Goal: Transaction & Acquisition: Obtain resource

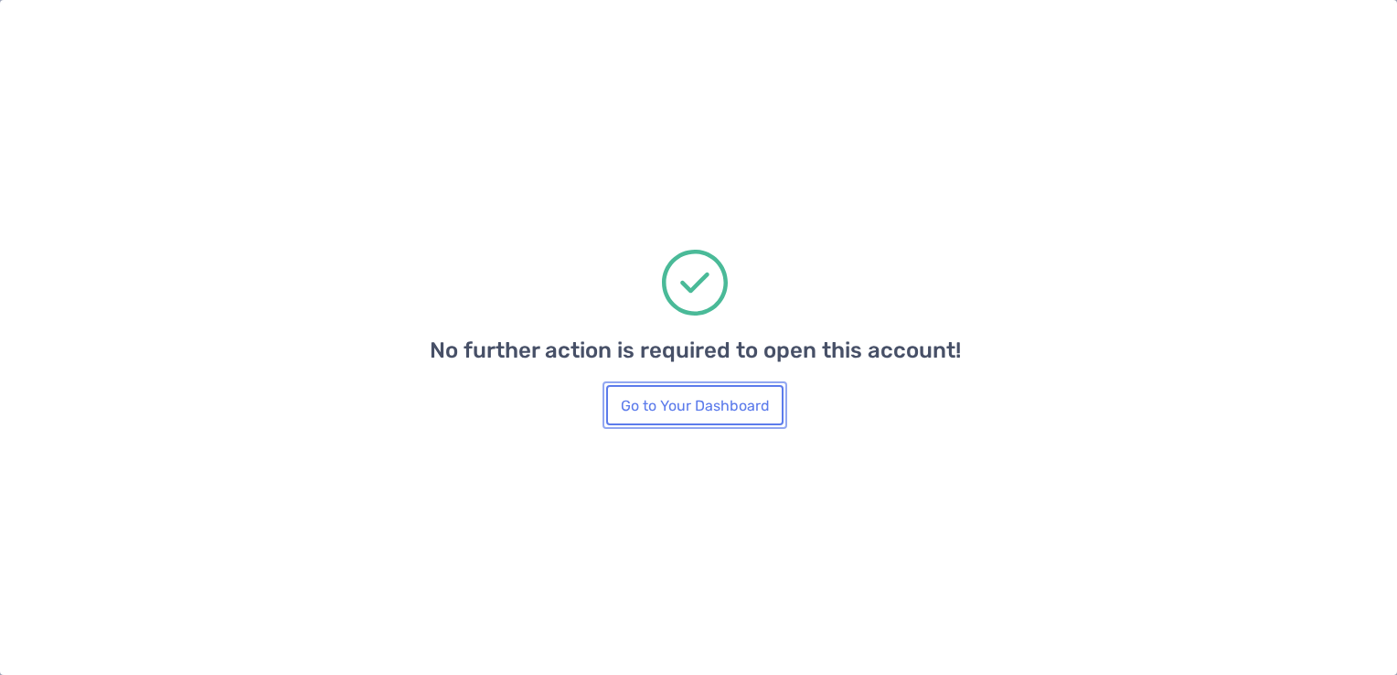
click at [748, 404] on button "Go to Your Dashboard" at bounding box center [694, 405] width 177 height 40
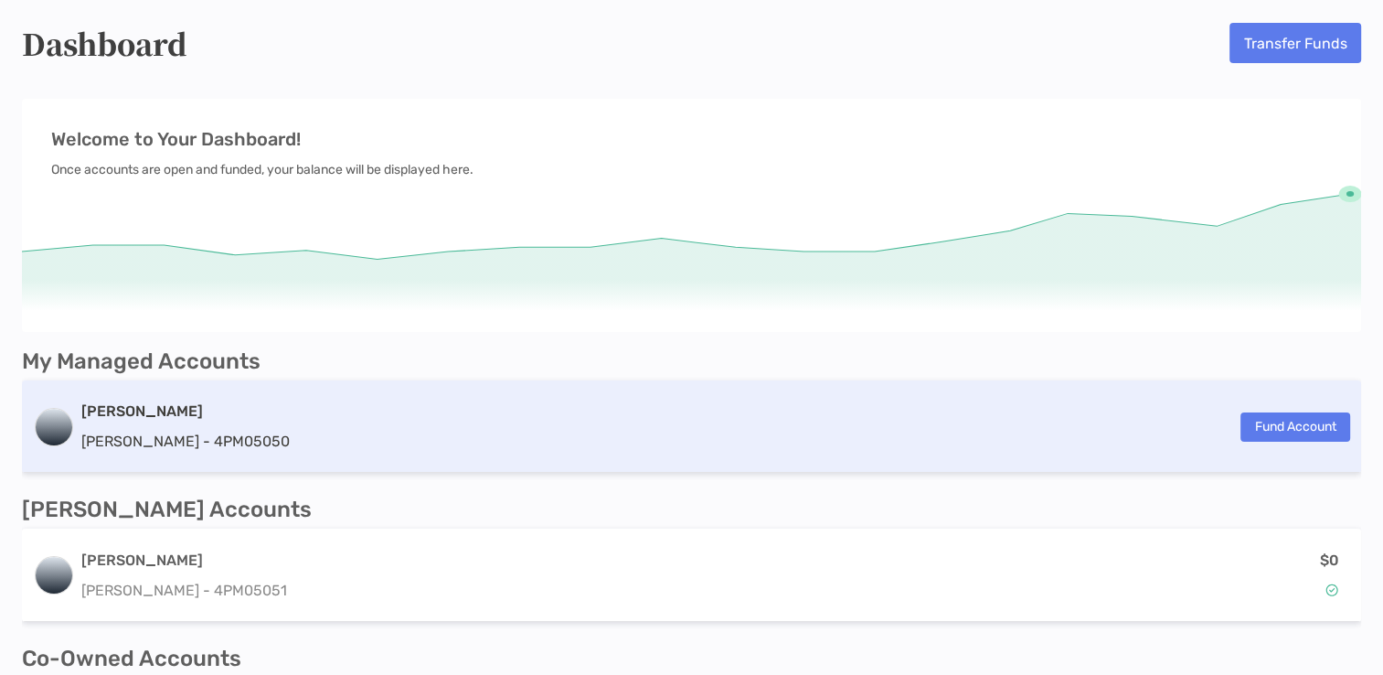
click at [489, 444] on div "[PERSON_NAME] [PERSON_NAME] - 4PM05050 Fund Account" at bounding box center [691, 426] width 1339 height 92
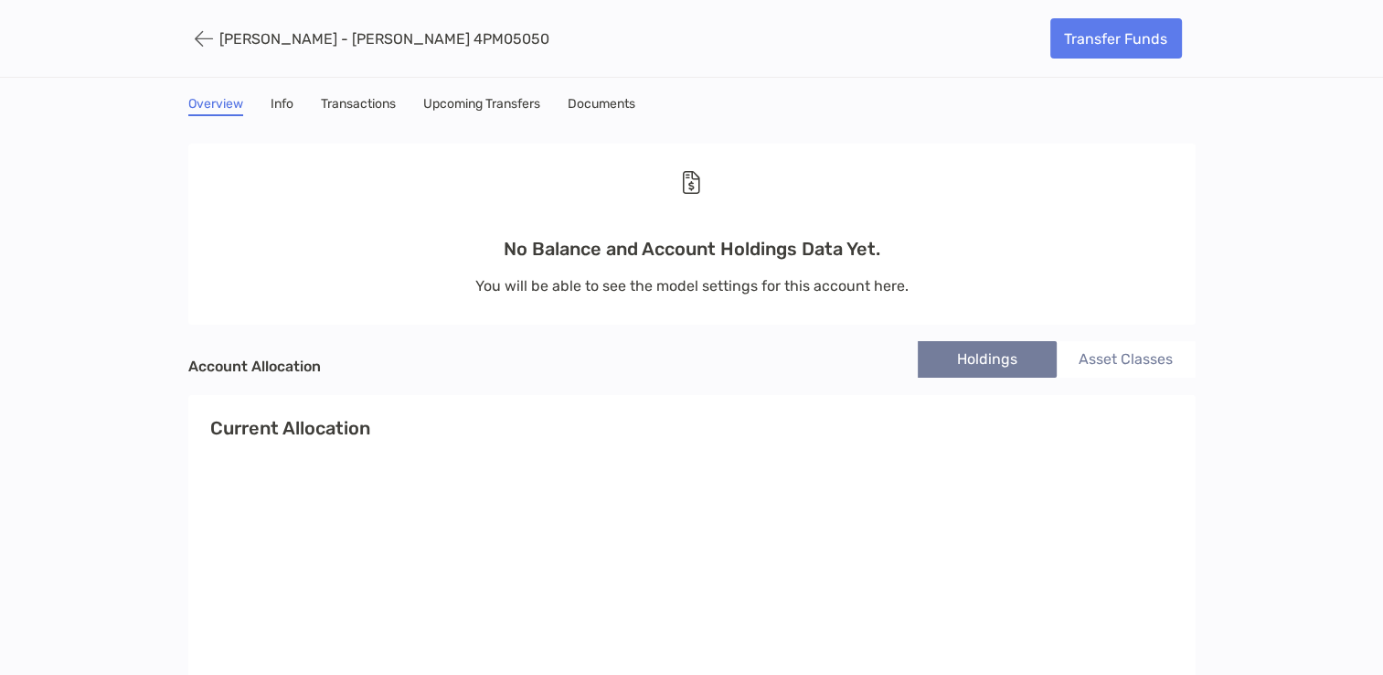
click at [287, 96] on link "Info" at bounding box center [282, 106] width 23 height 20
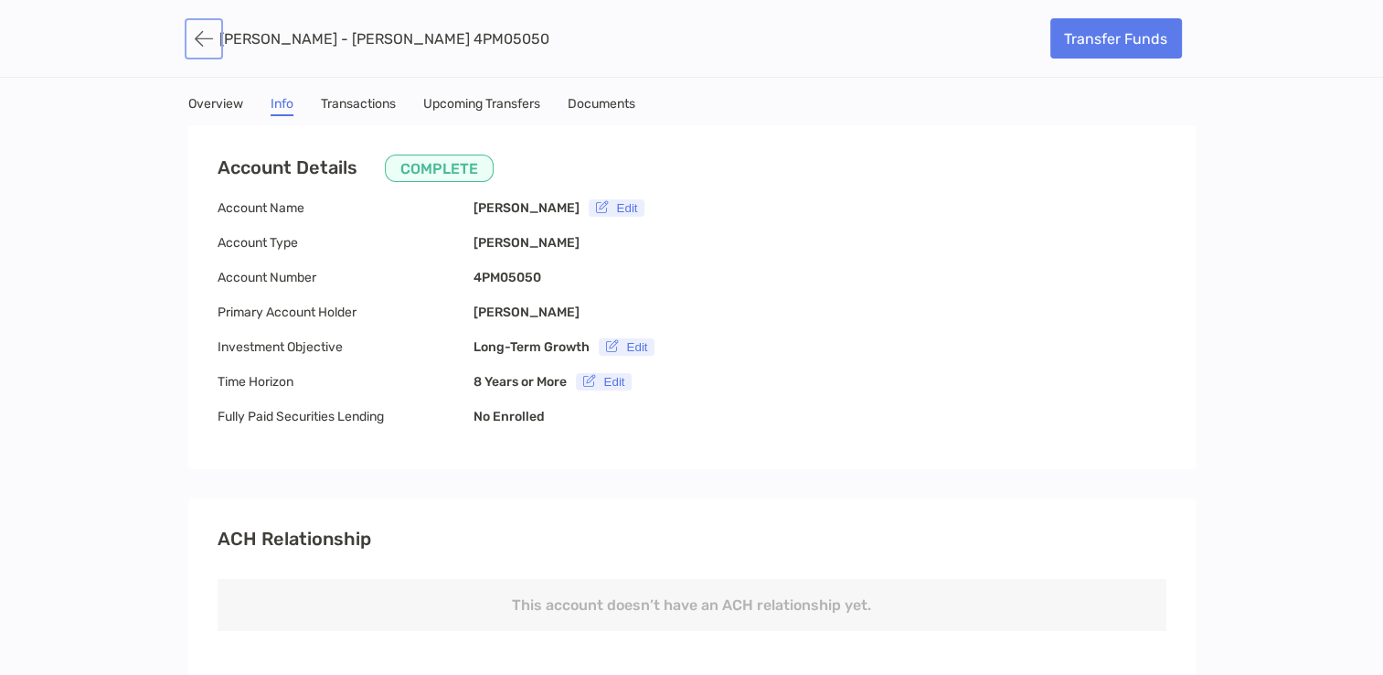
click at [210, 32] on button "button" at bounding box center [203, 39] width 31 height 34
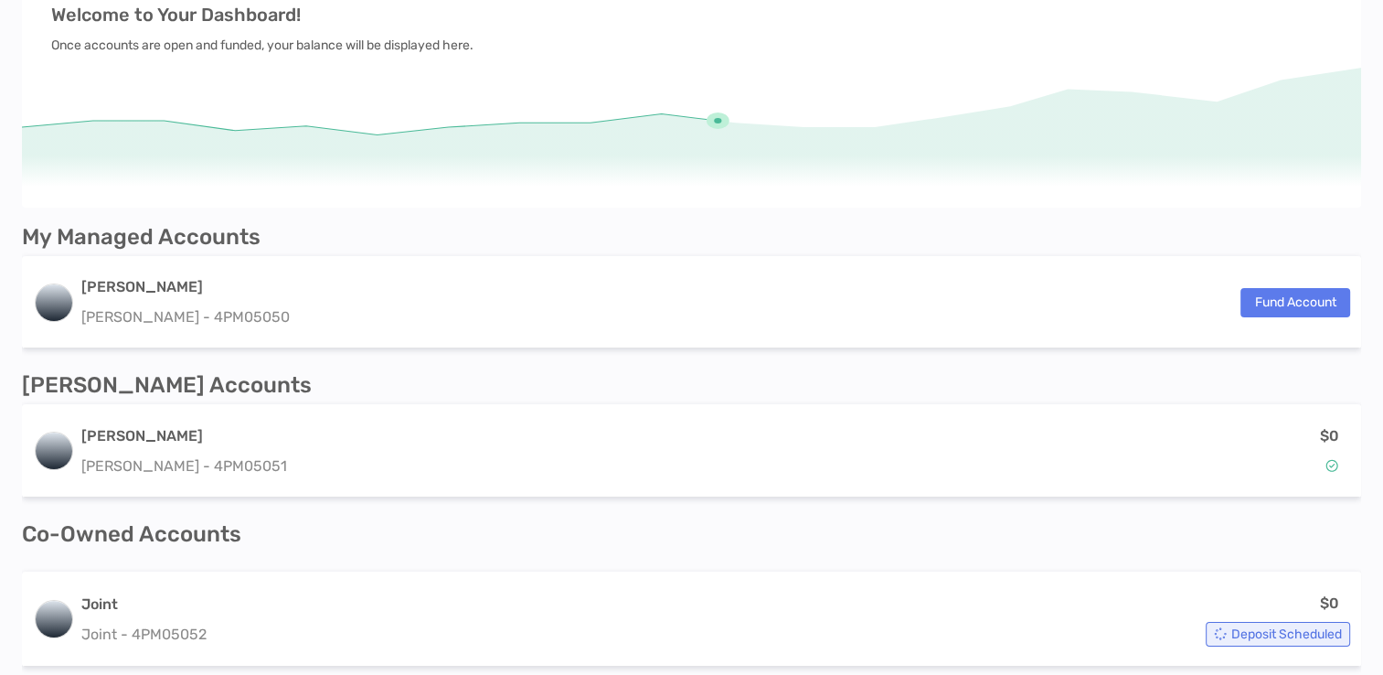
scroll to position [145, 0]
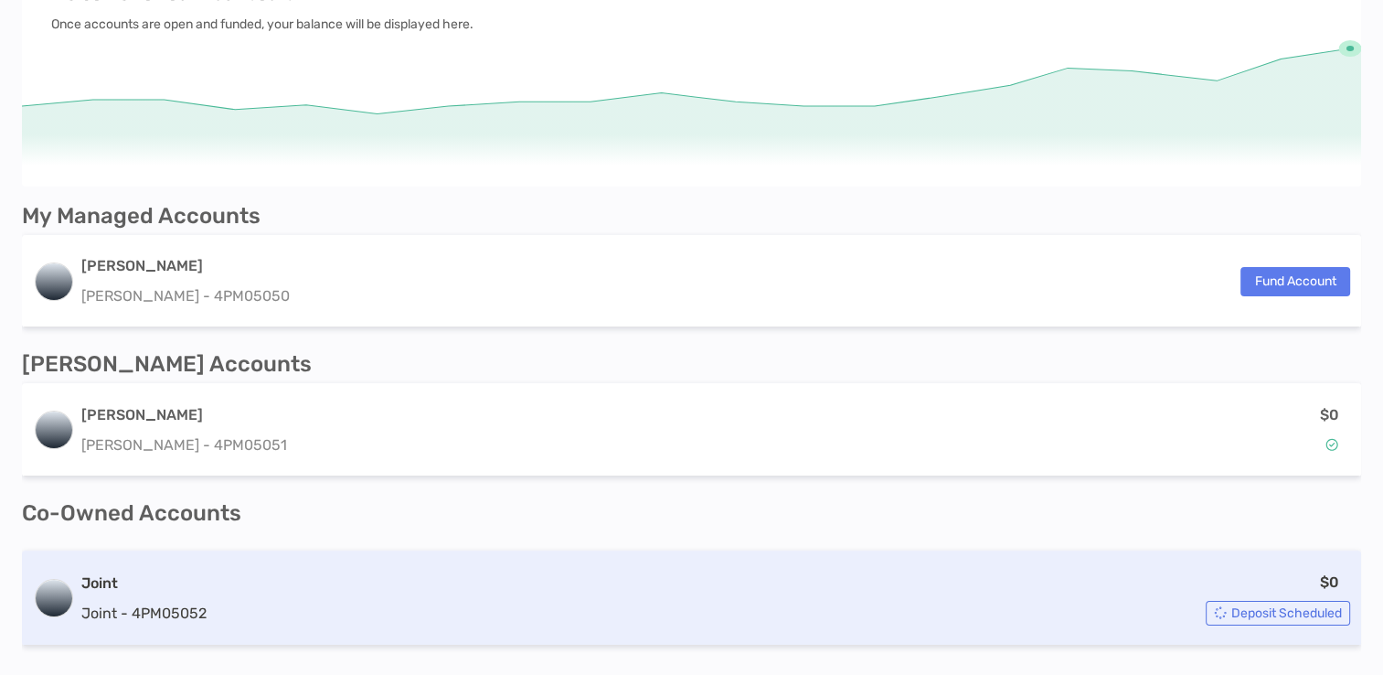
click at [927, 631] on div "Joint Joint - 4PM05052 $0 Deposit Scheduled" at bounding box center [691, 597] width 1339 height 95
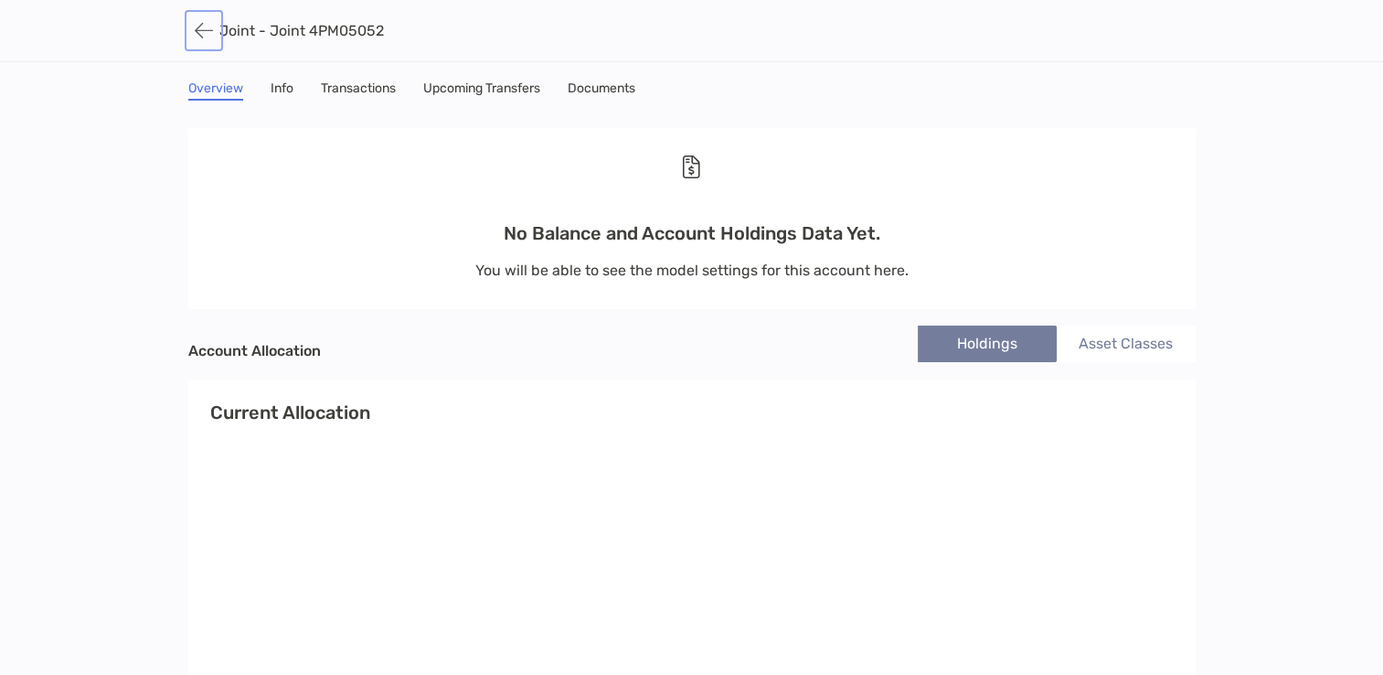
click at [198, 37] on button "button" at bounding box center [203, 31] width 31 height 34
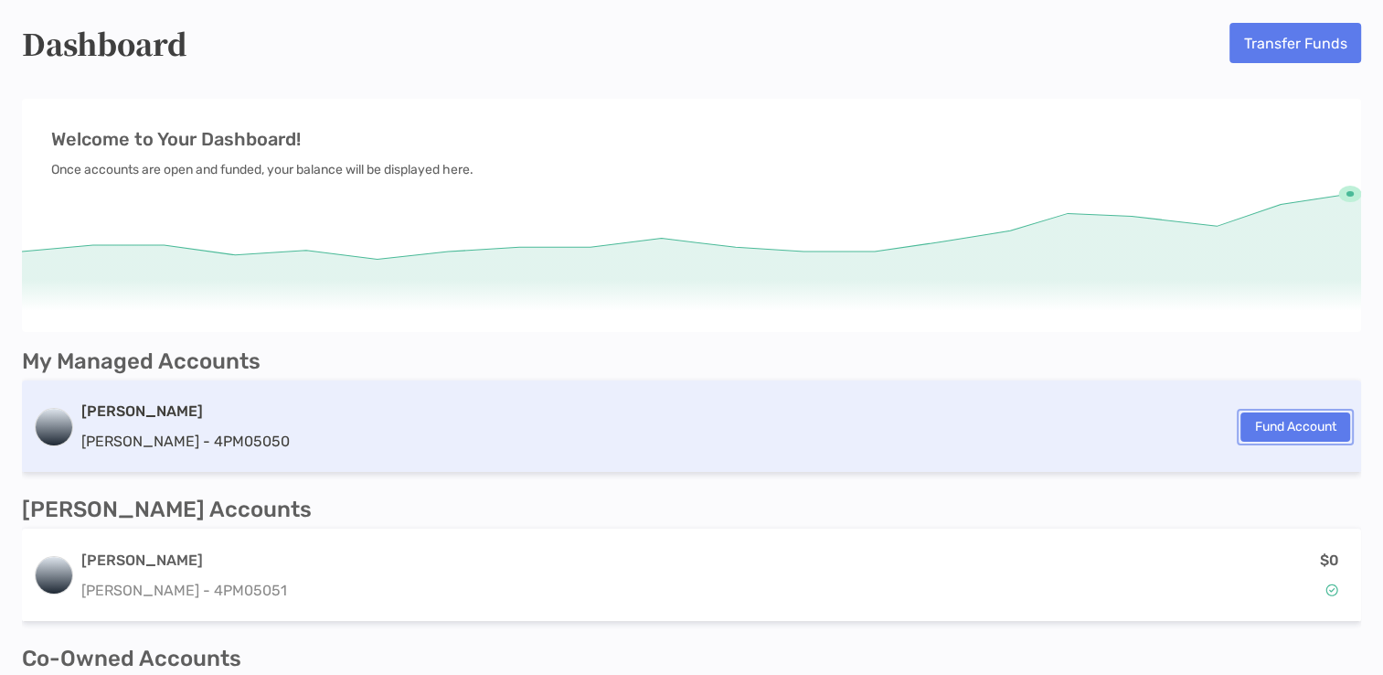
click at [1258, 430] on button "Fund Account" at bounding box center [1296, 426] width 110 height 29
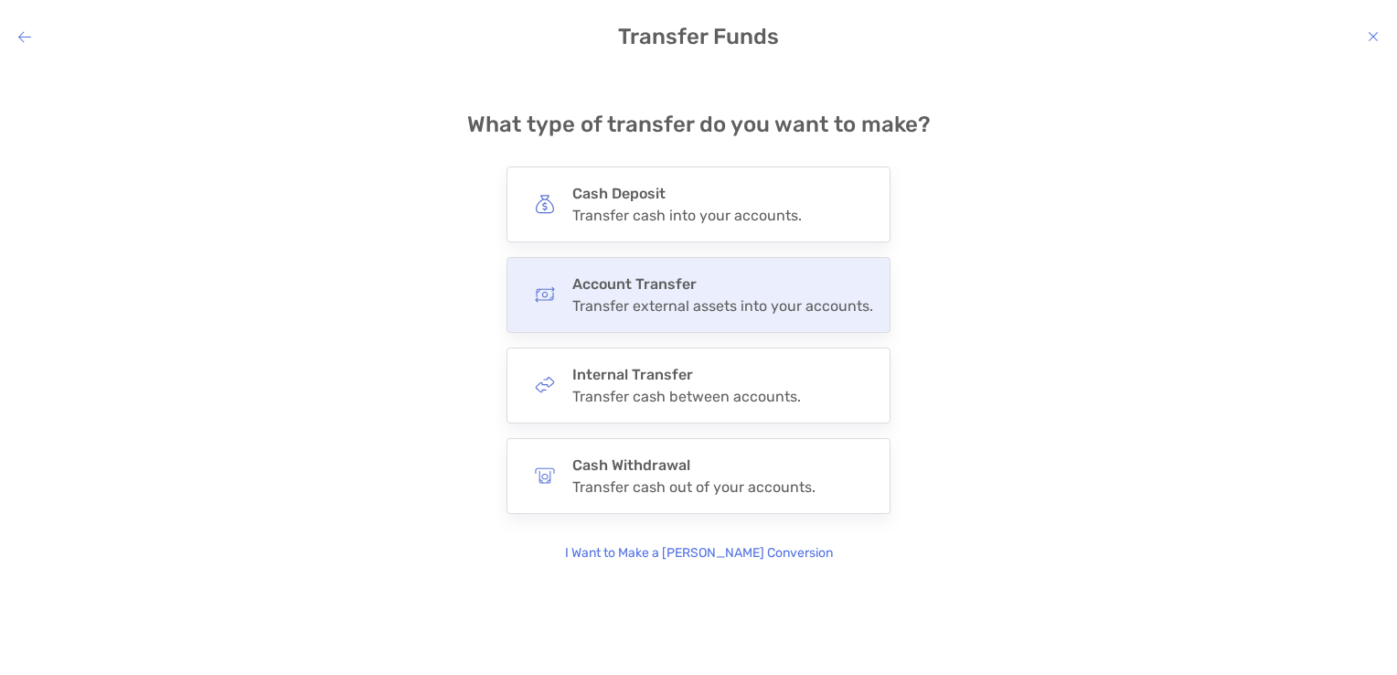
click at [766, 275] on h4 "Account Transfer" at bounding box center [722, 283] width 301 height 17
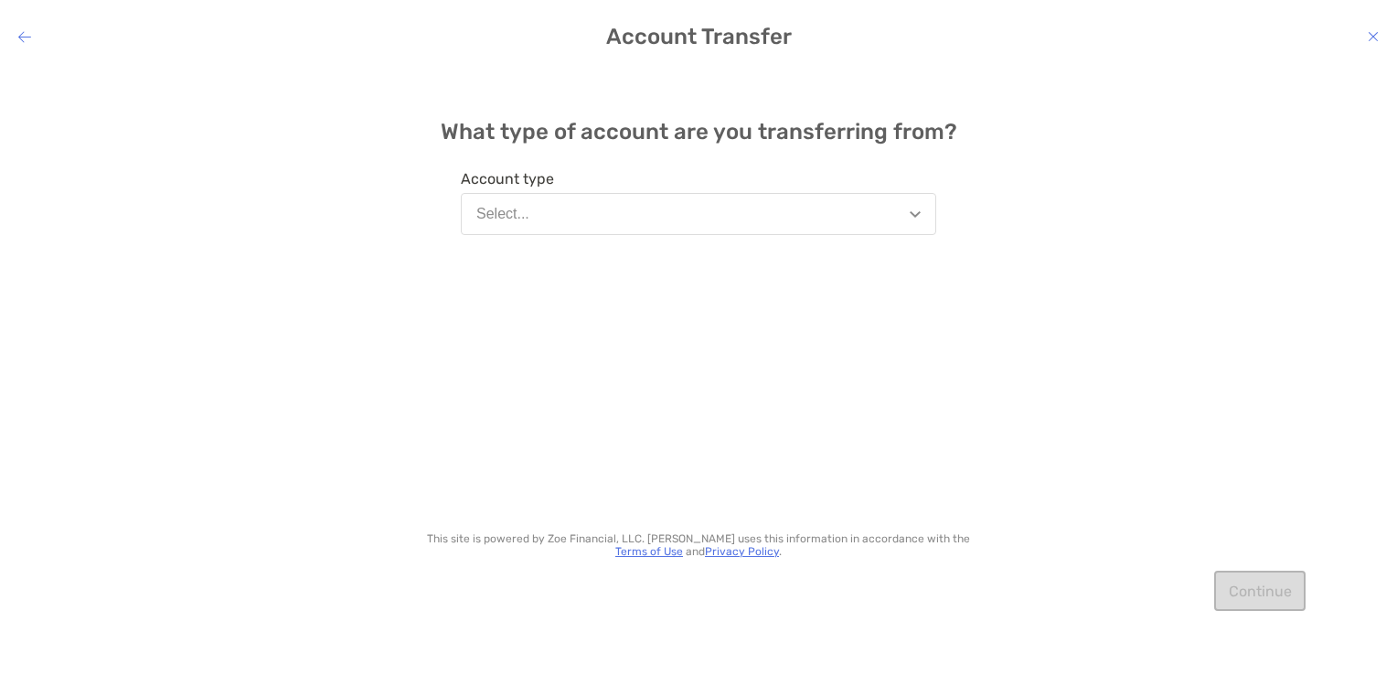
click at [820, 223] on button "Select..." at bounding box center [698, 214] width 475 height 42
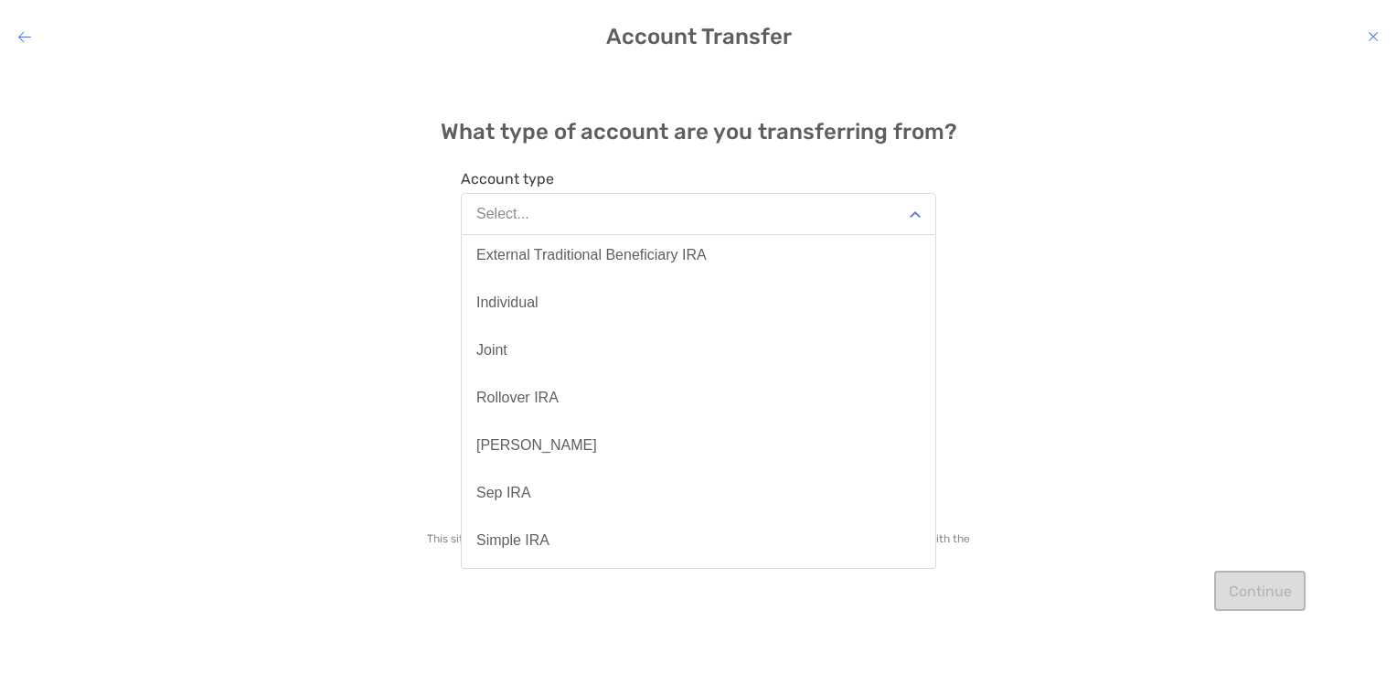
scroll to position [204, 0]
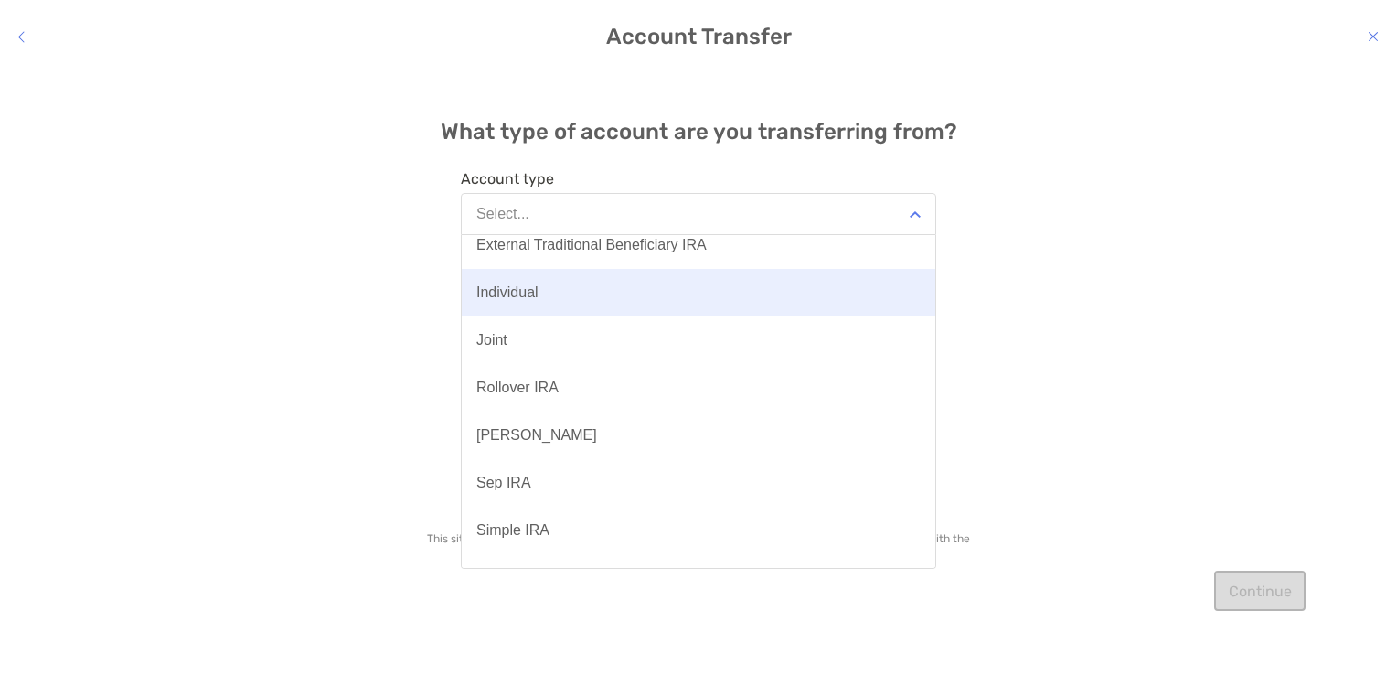
click at [760, 280] on button "Individual" at bounding box center [699, 293] width 474 height 48
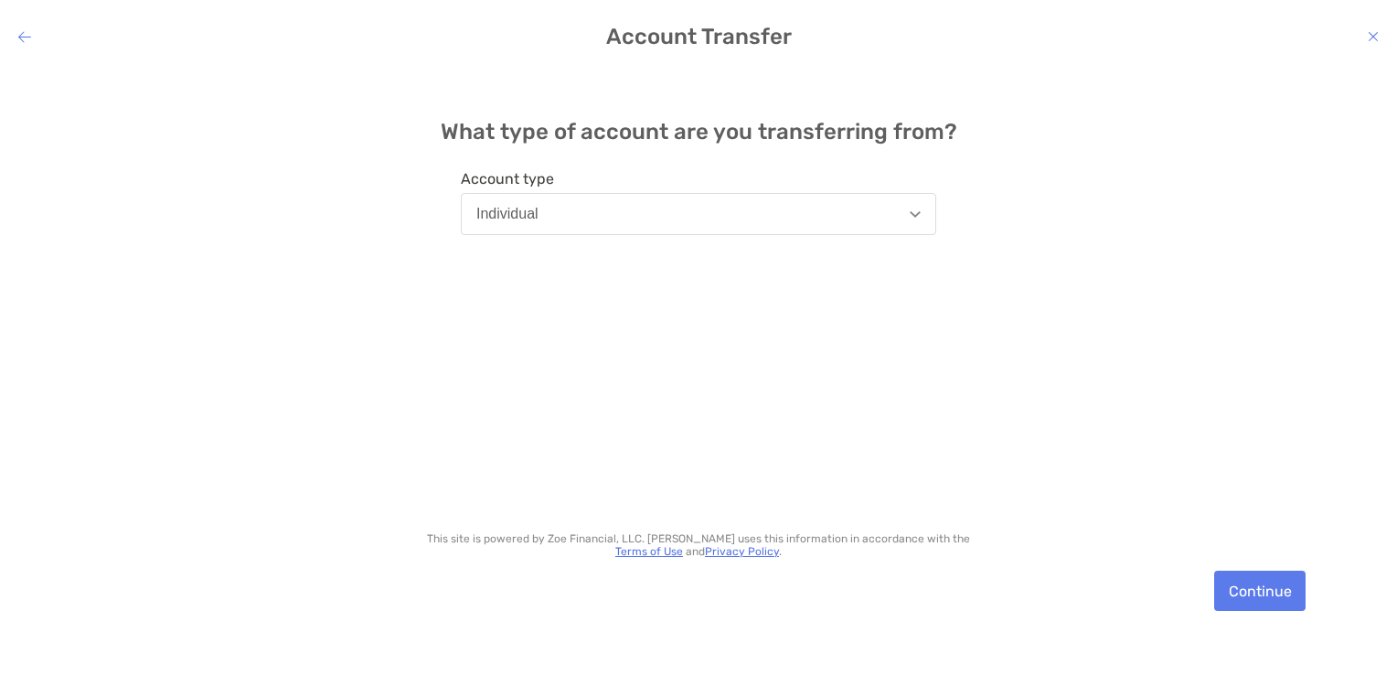
click at [772, 232] on button "Individual" at bounding box center [698, 214] width 475 height 42
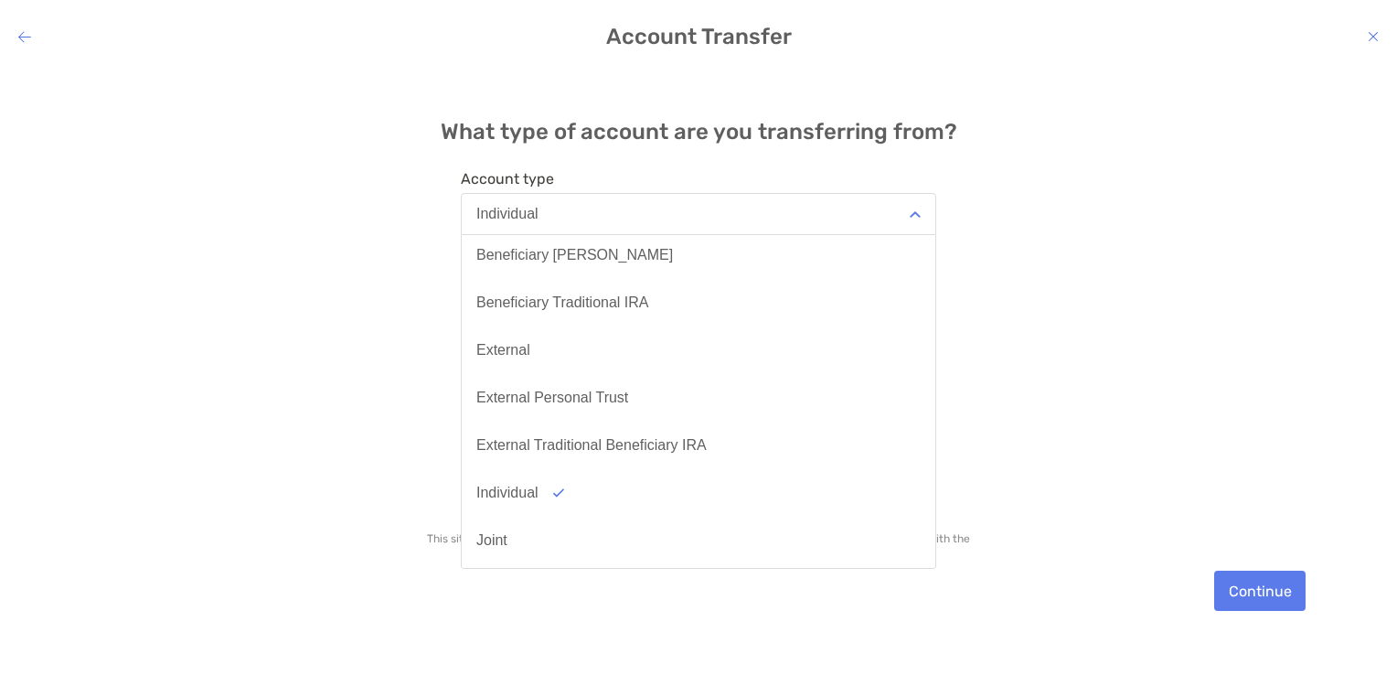
scroll to position [0, 0]
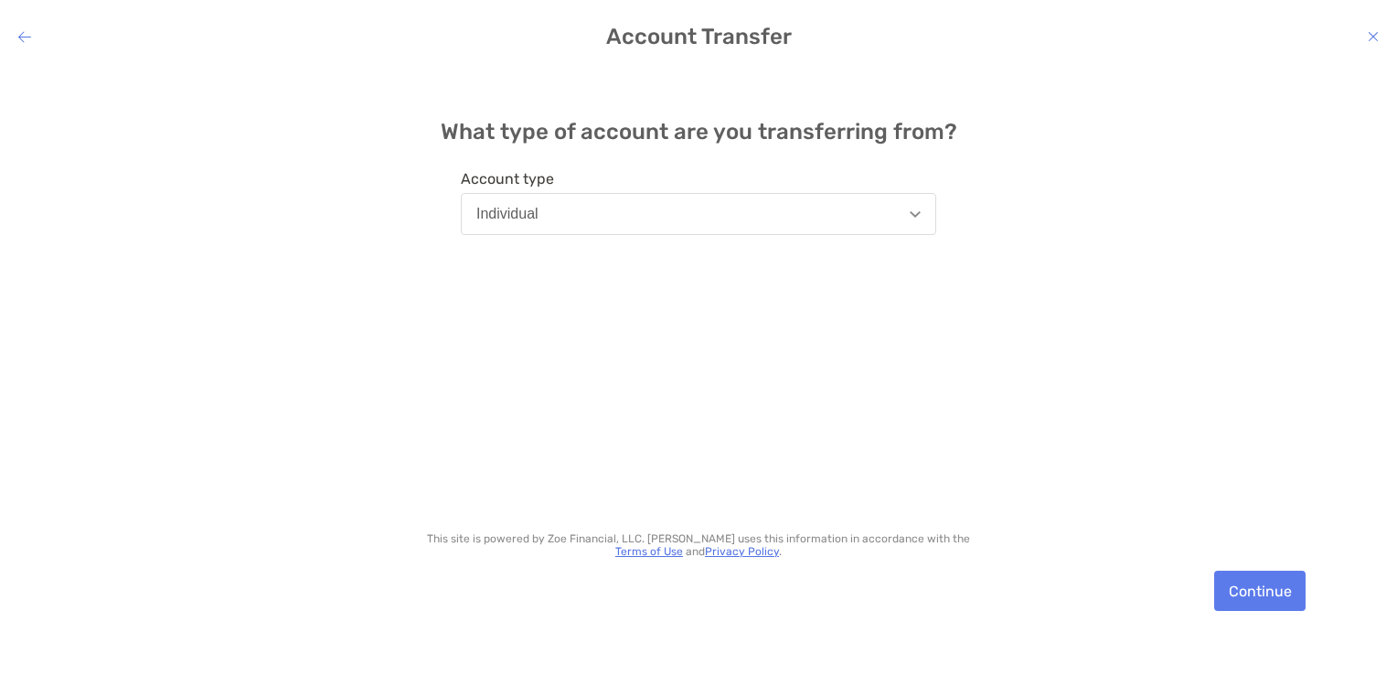
click at [1099, 115] on div "What type of account are you transferring from? Account type Individual This si…" at bounding box center [698, 358] width 1397 height 580
click at [26, 38] on icon "modal" at bounding box center [24, 36] width 13 height 15
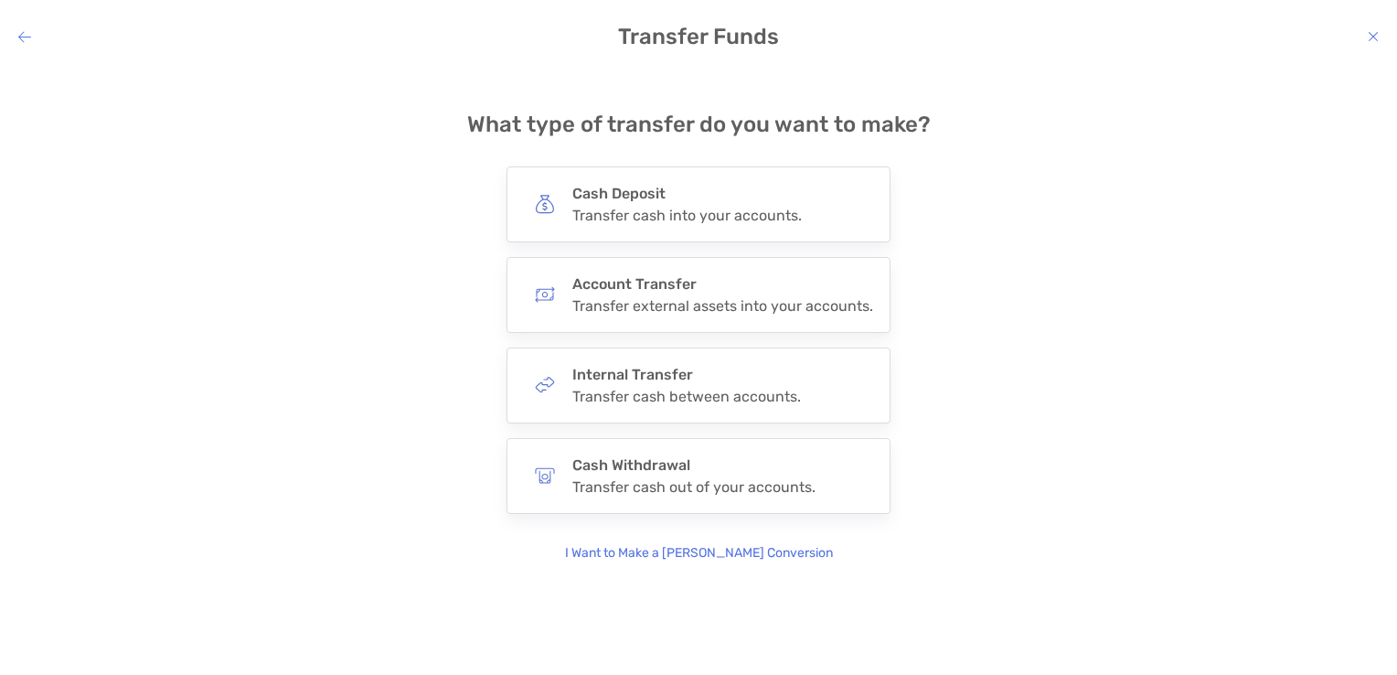
click at [26, 38] on icon "modal" at bounding box center [24, 36] width 13 height 15
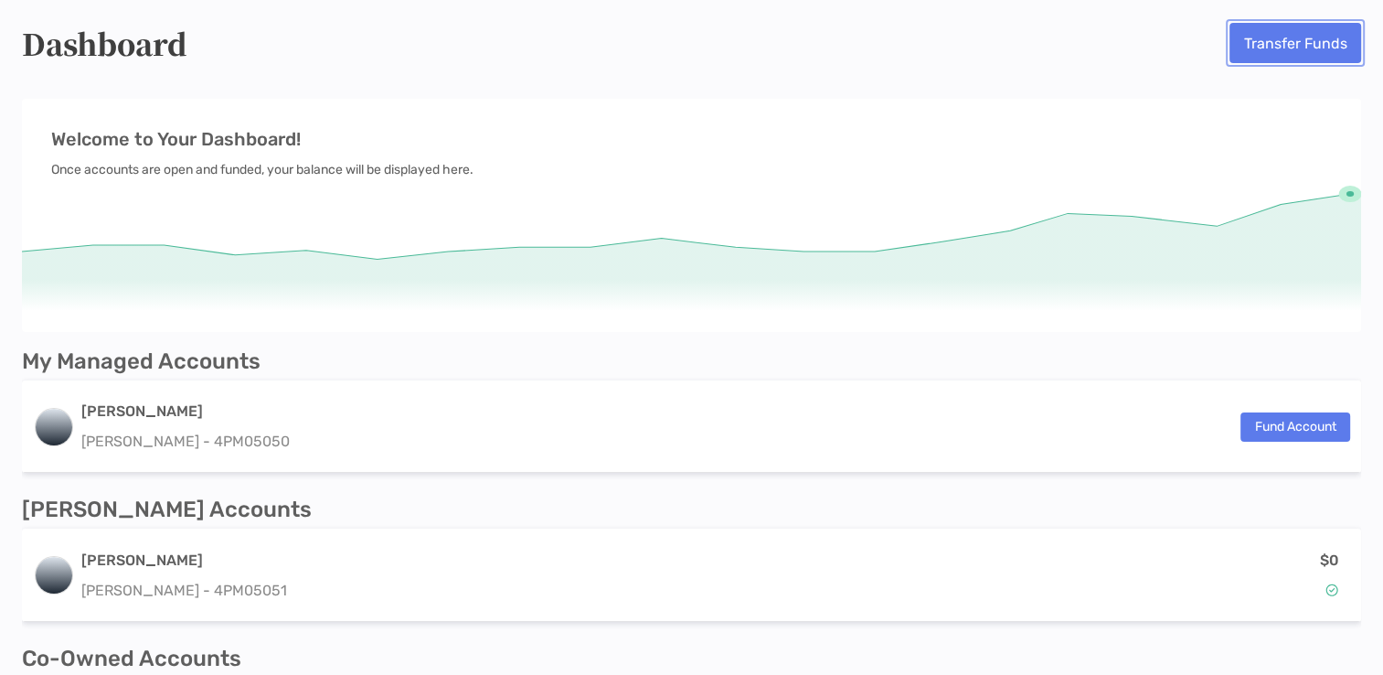
click at [1237, 45] on button "Transfer Funds" at bounding box center [1296, 43] width 132 height 40
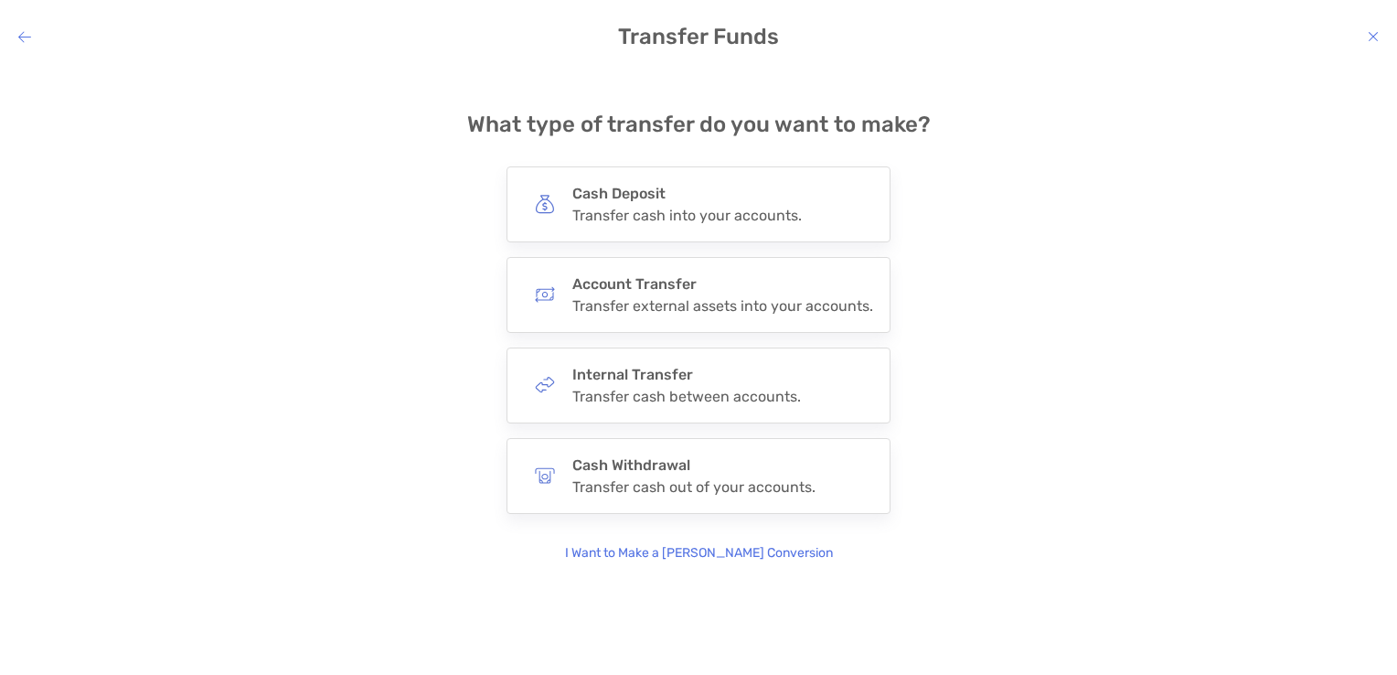
click at [36, 37] on h4 "Transfer Funds" at bounding box center [698, 37] width 1397 height 26
click at [33, 37] on h4 "Transfer Funds" at bounding box center [698, 37] width 1397 height 26
click at [16, 37] on h4 "Transfer Funds" at bounding box center [698, 37] width 1397 height 26
click at [21, 37] on div "Transfer Funds" at bounding box center [698, 37] width 1397 height 26
click at [21, 37] on icon "modal" at bounding box center [24, 36] width 13 height 15
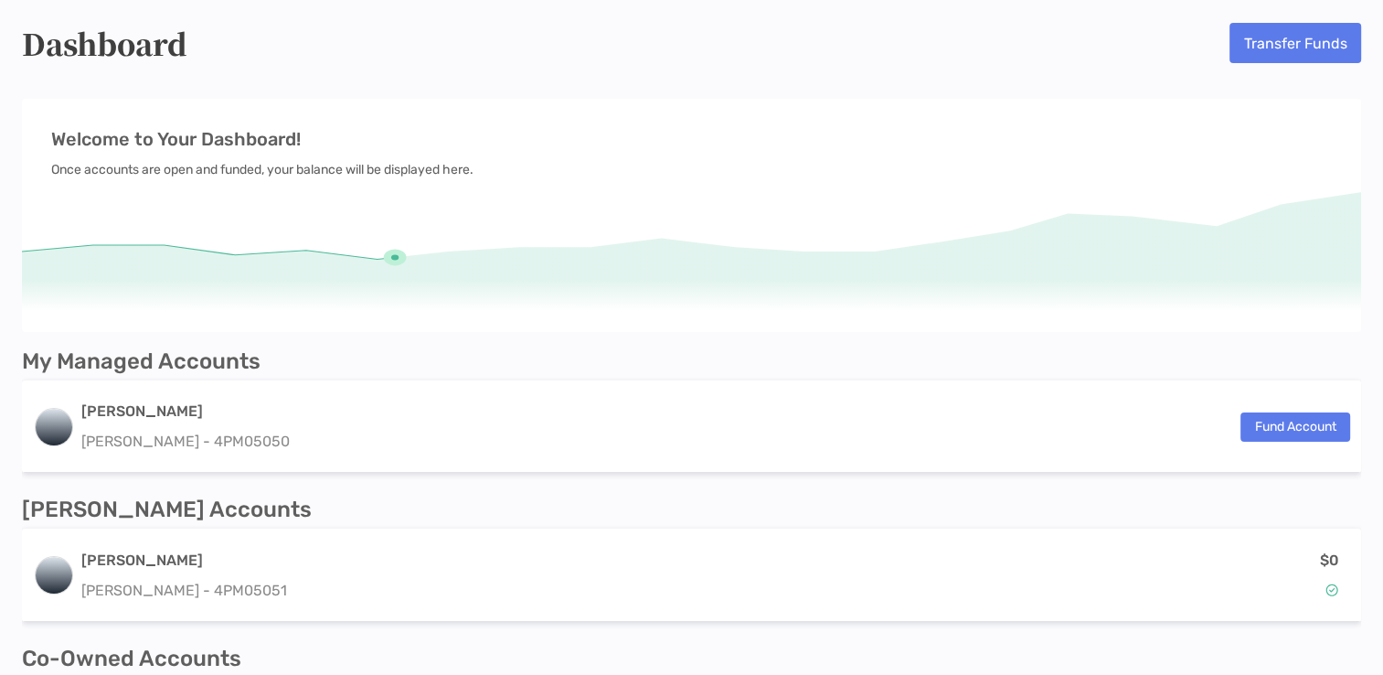
click at [318, 137] on p "Welcome to Your Dashboard!" at bounding box center [691, 139] width 1281 height 23
click at [1282, 59] on button "Transfer Funds" at bounding box center [1296, 43] width 132 height 40
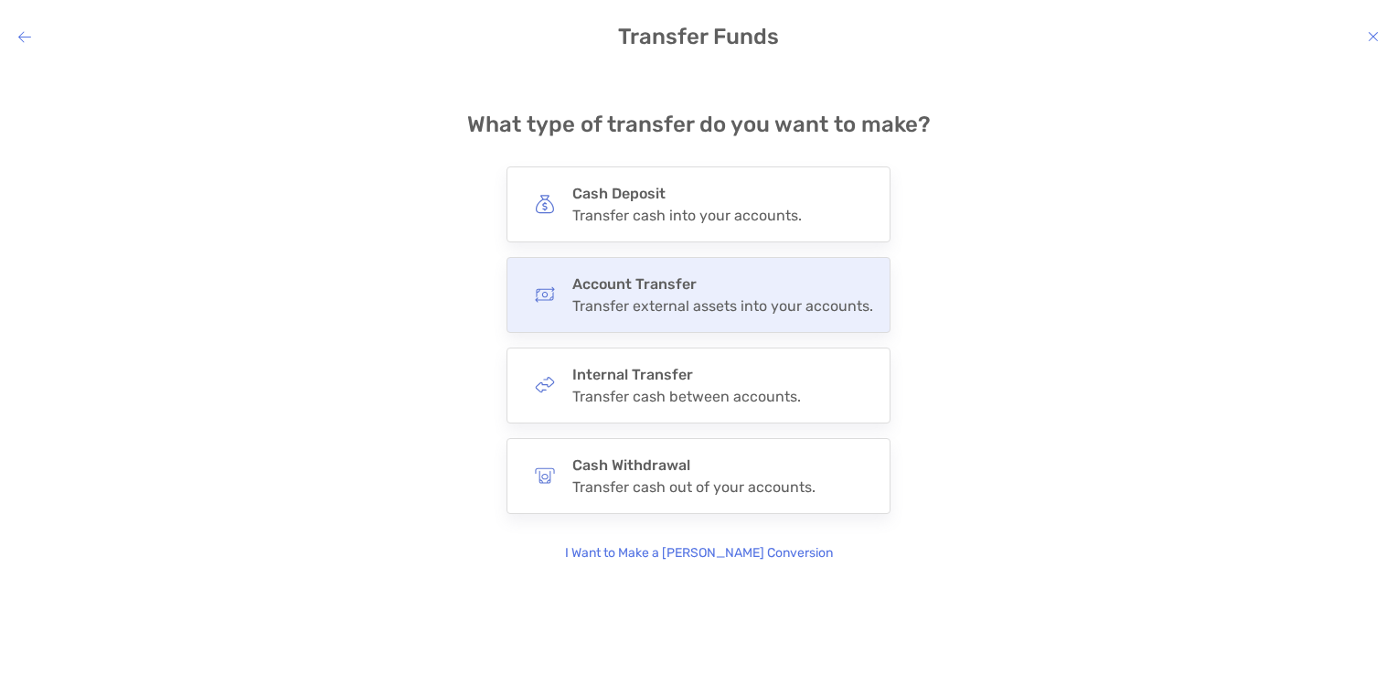
click at [845, 272] on div "Account Transfer Transfer external assets into your accounts." at bounding box center [699, 295] width 384 height 76
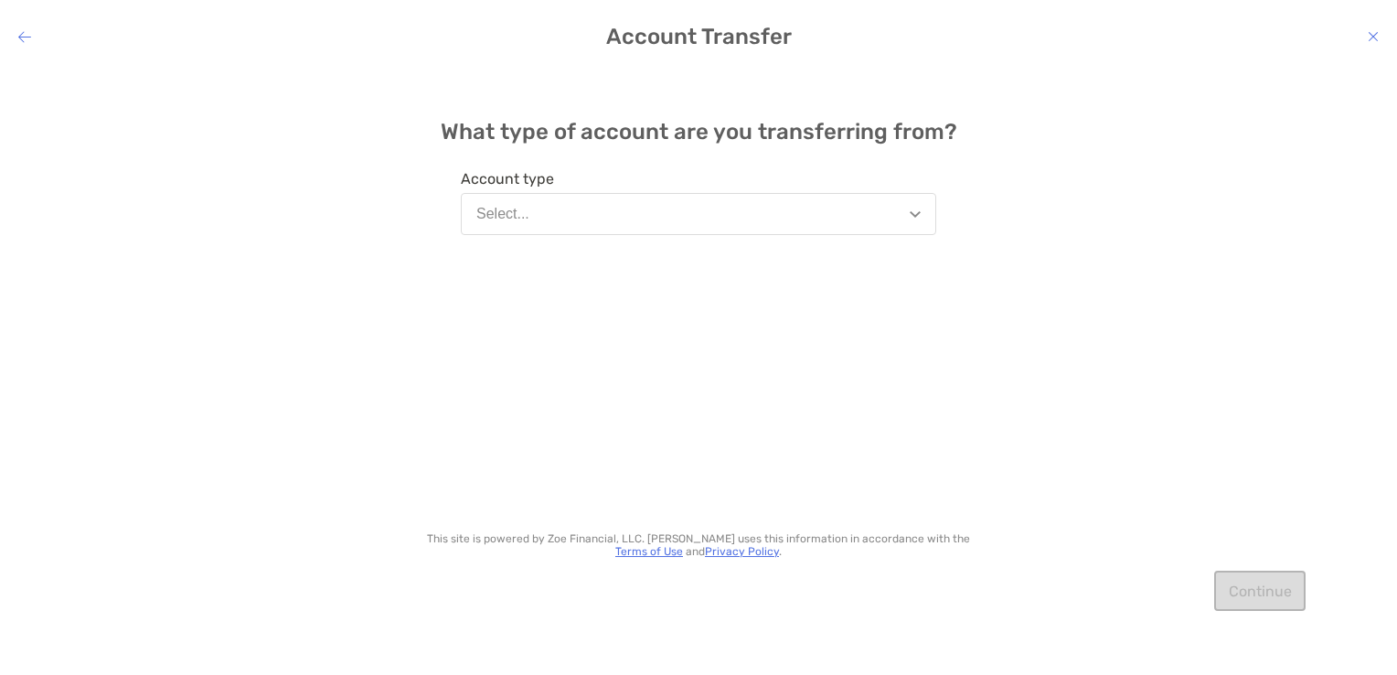
click at [913, 224] on button "Select..." at bounding box center [698, 214] width 475 height 42
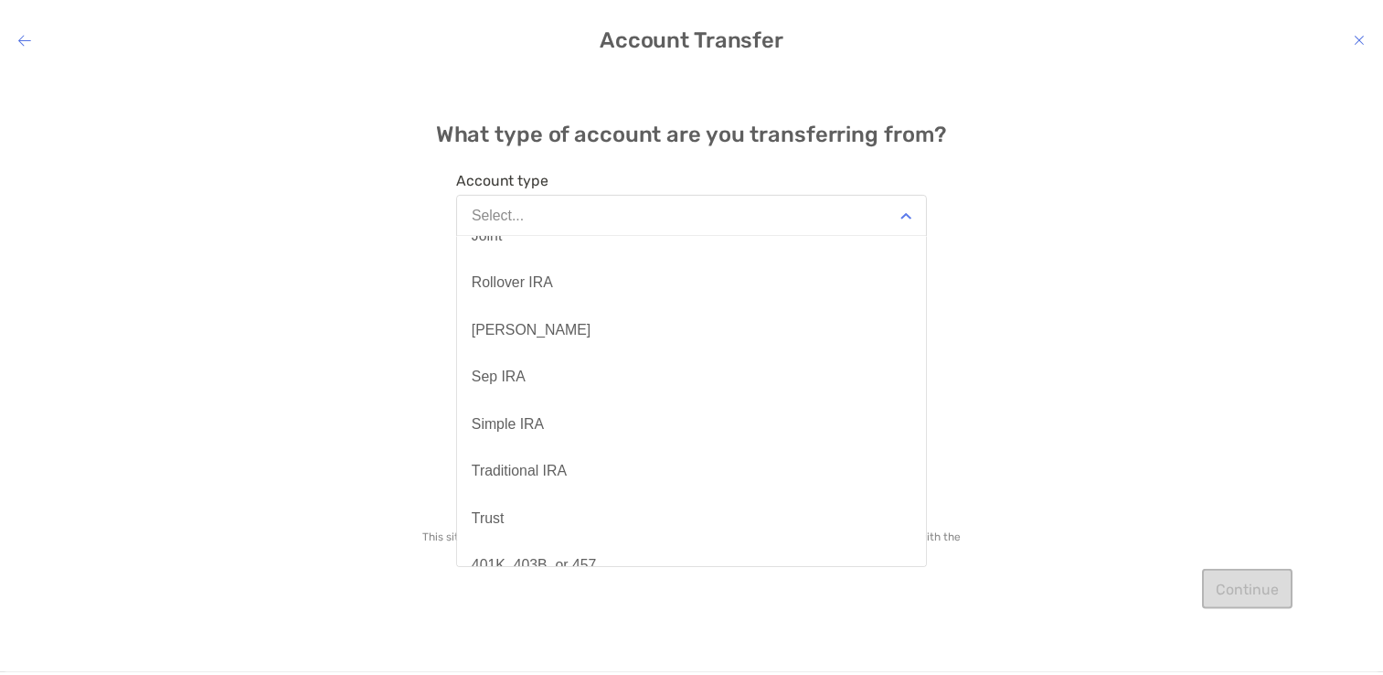
scroll to position [333, 0]
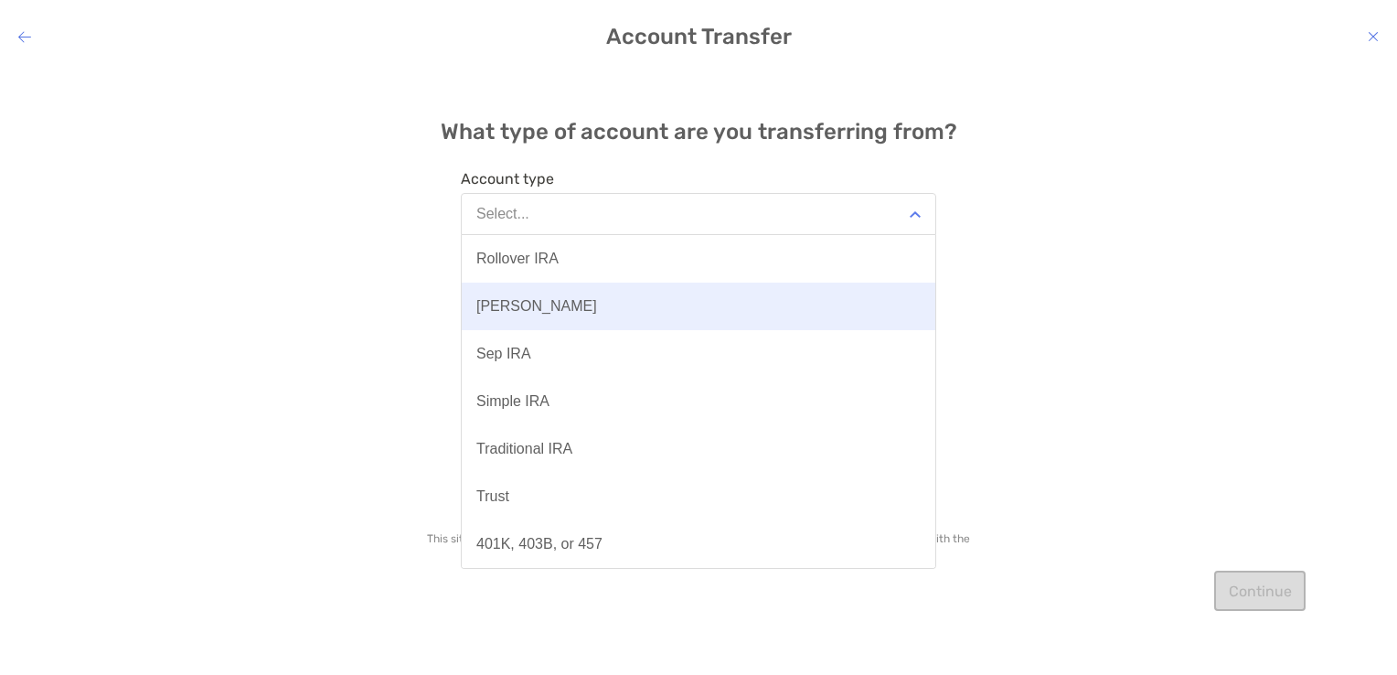
click at [711, 302] on button "[PERSON_NAME]" at bounding box center [699, 307] width 474 height 48
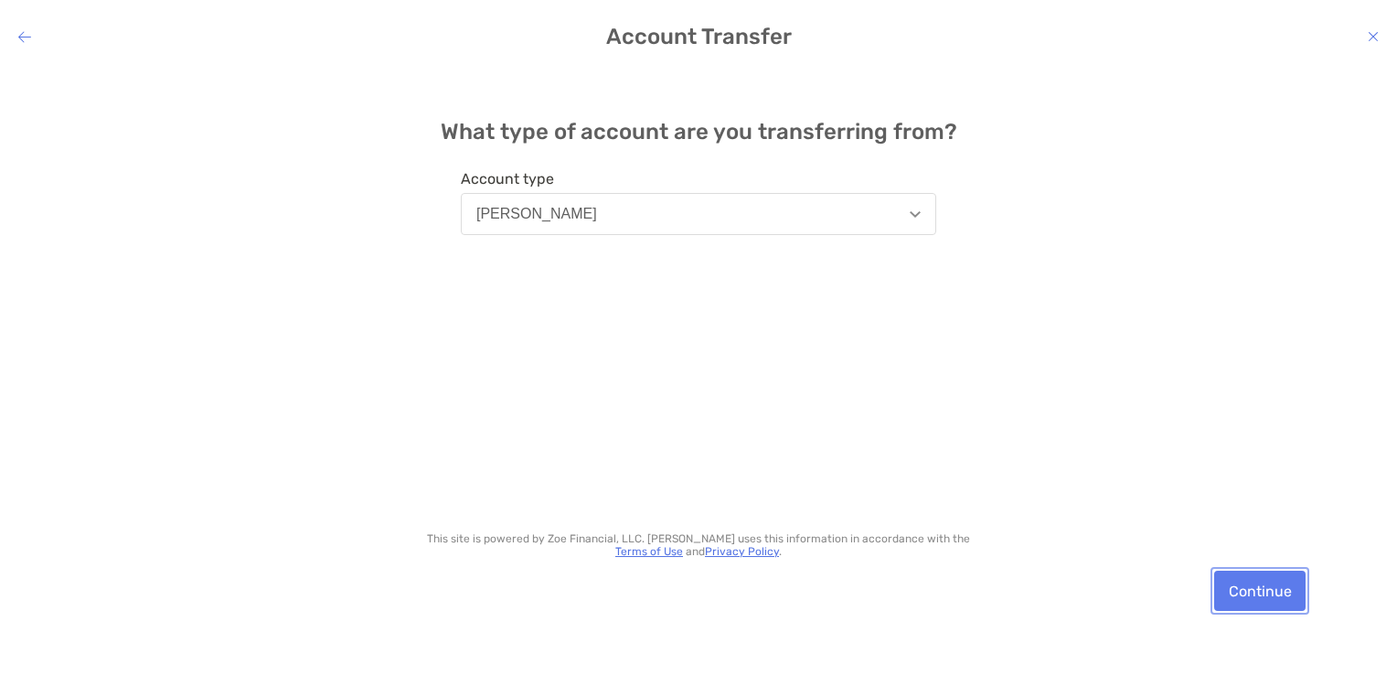
click at [1256, 602] on button "Continue" at bounding box center [1259, 591] width 91 height 40
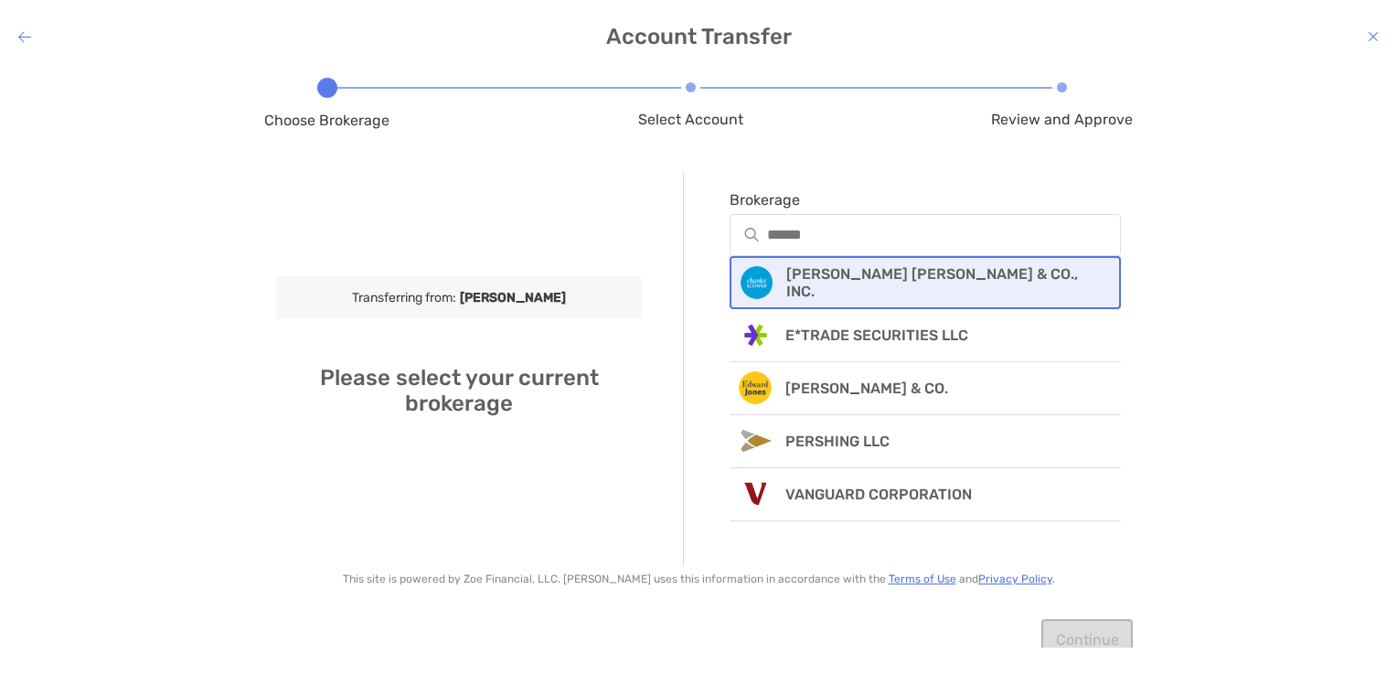
click at [958, 277] on p "[PERSON_NAME] [PERSON_NAME] & CO., INC." at bounding box center [941, 282] width 310 height 35
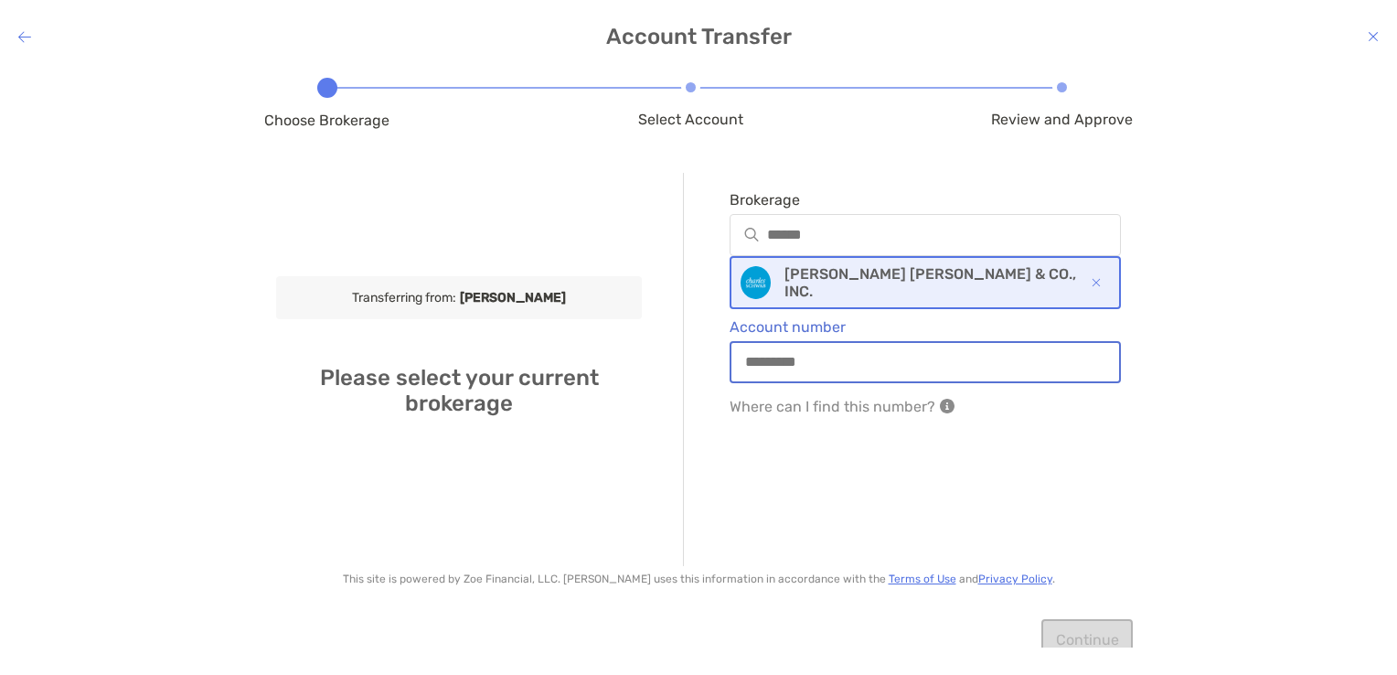
click at [812, 355] on input "Account number" at bounding box center [925, 362] width 388 height 16
type input "********"
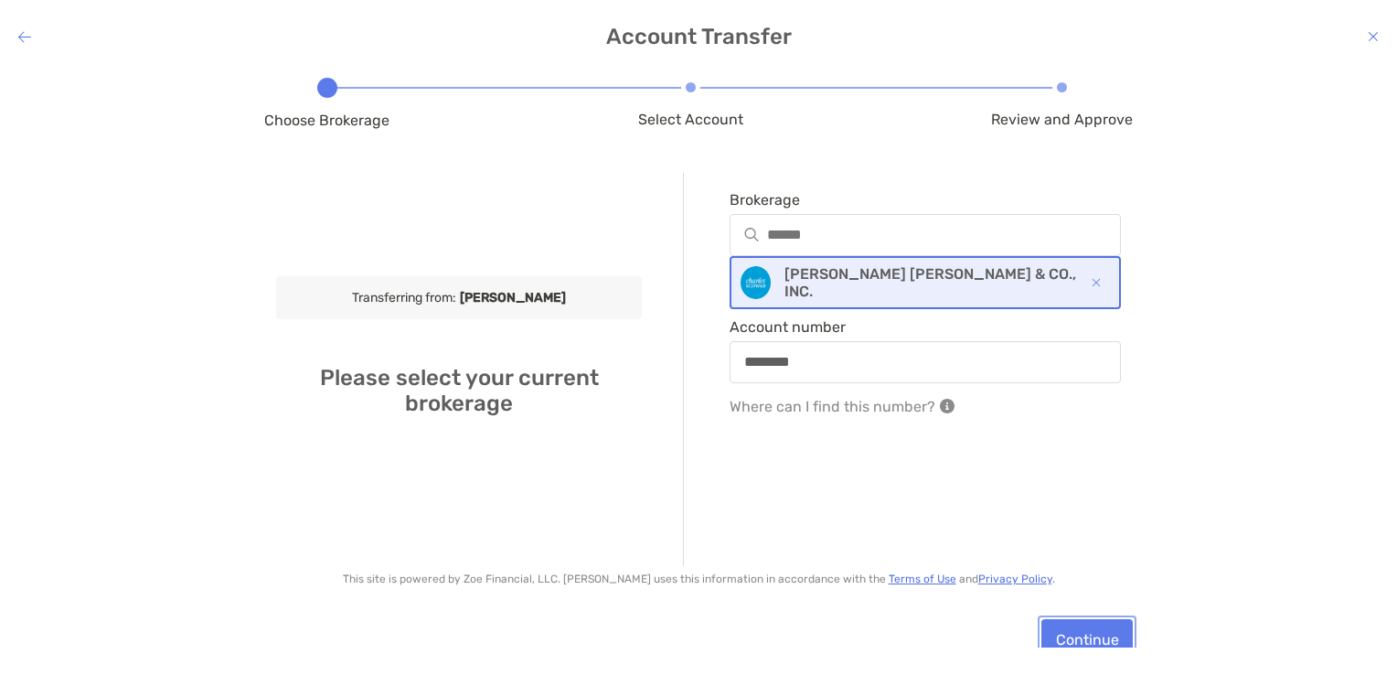
click at [1056, 635] on button "Continue" at bounding box center [1086, 639] width 91 height 40
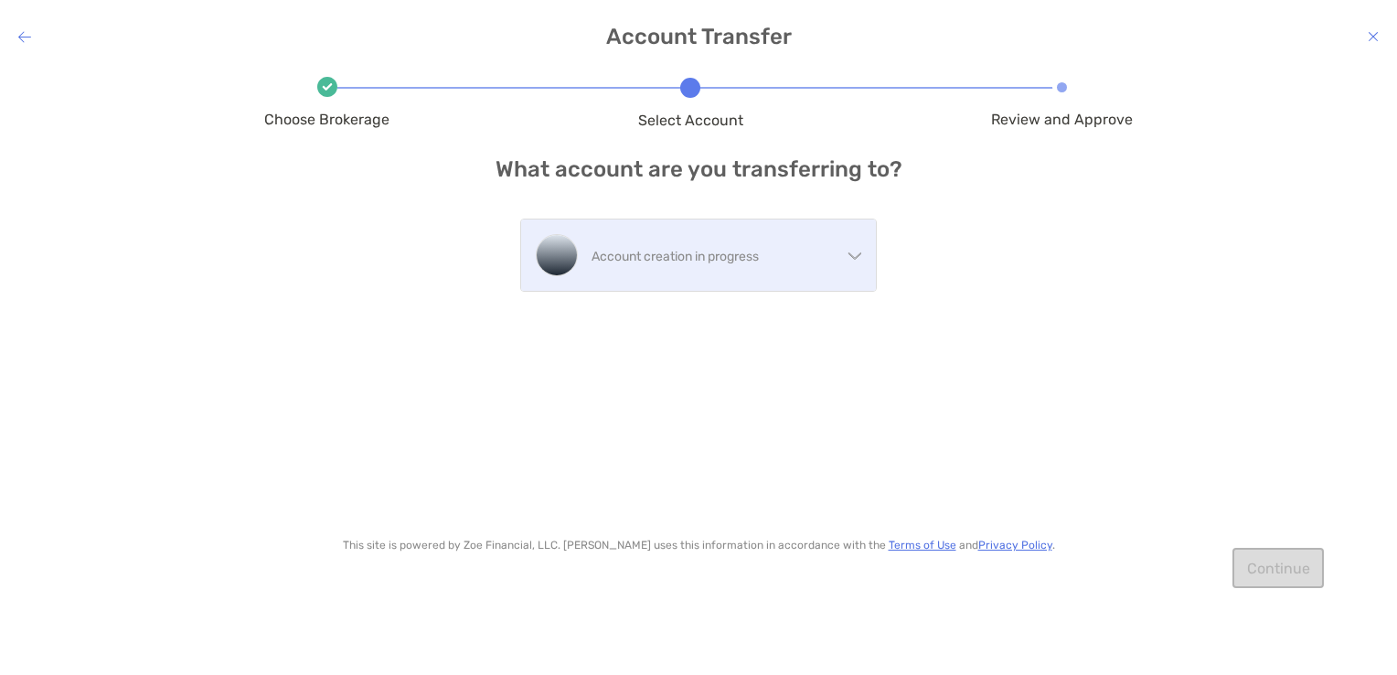
click at [829, 245] on p "Account creation in progress" at bounding box center [717, 256] width 250 height 23
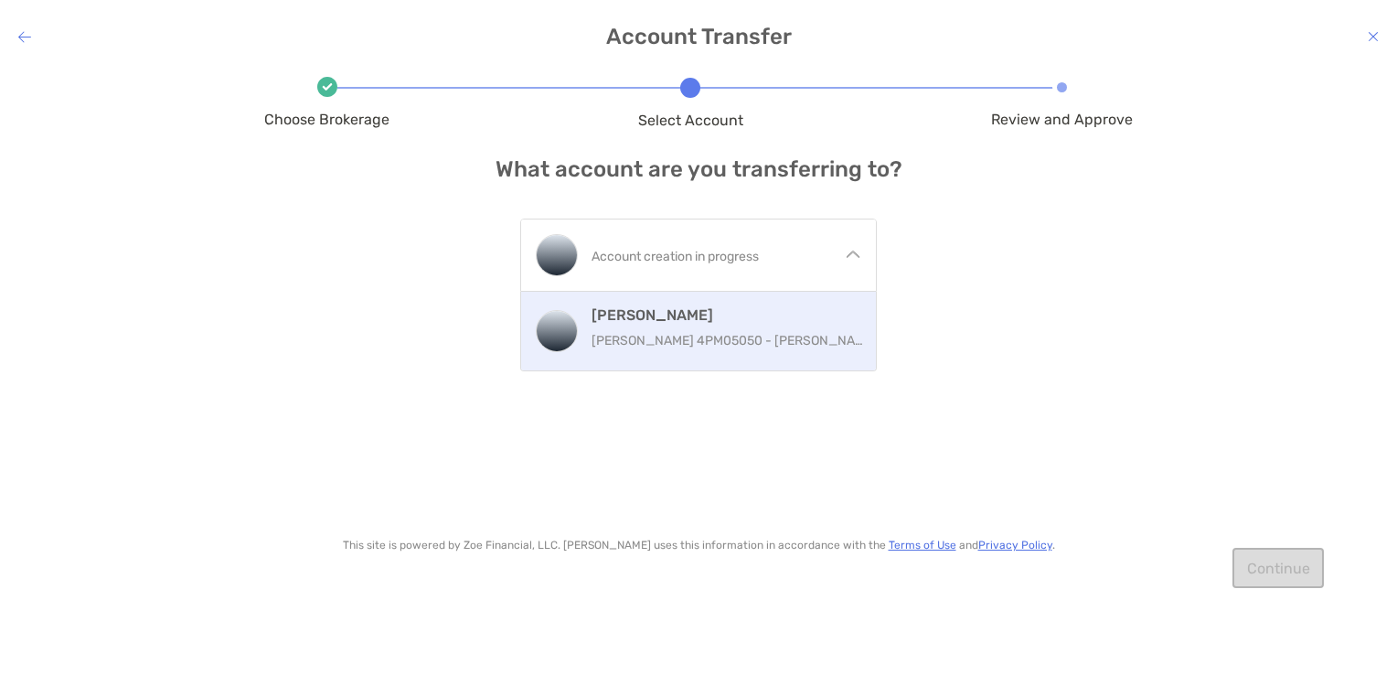
click at [778, 322] on h4 "[PERSON_NAME]" at bounding box center [730, 314] width 277 height 17
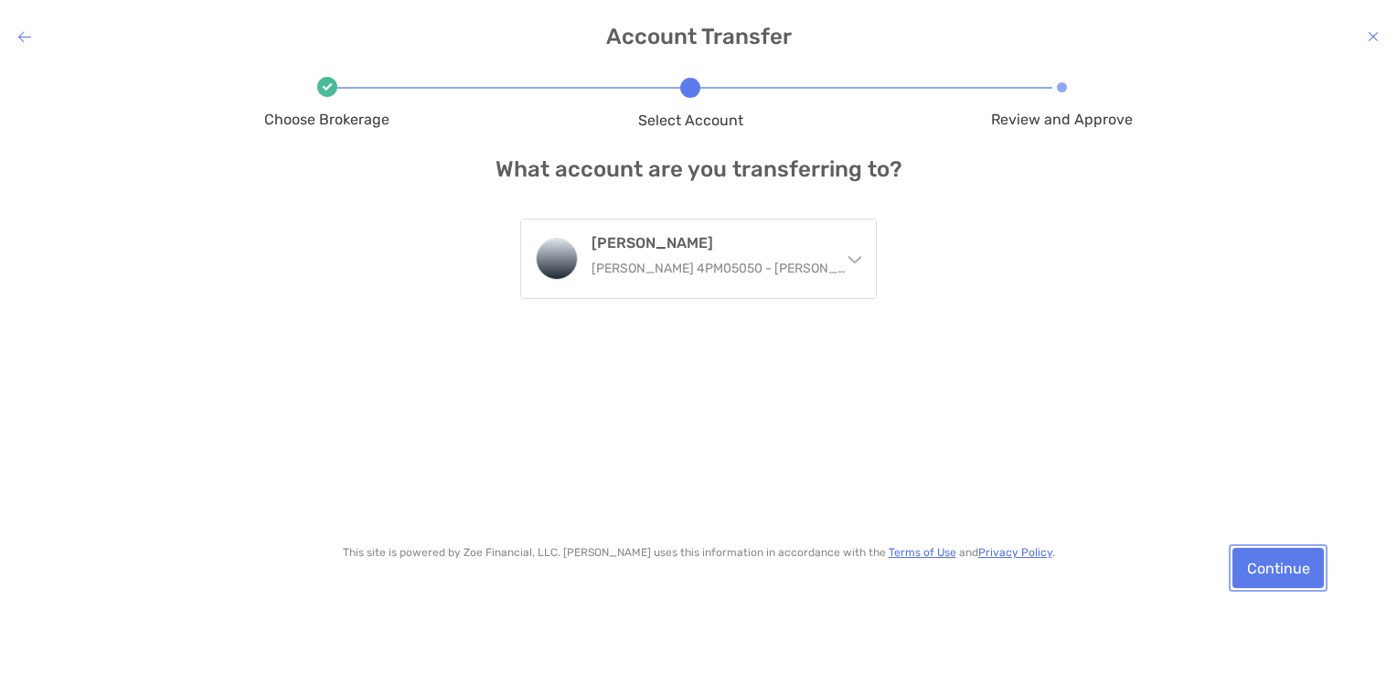
click at [1278, 568] on button "Continue" at bounding box center [1277, 568] width 91 height 40
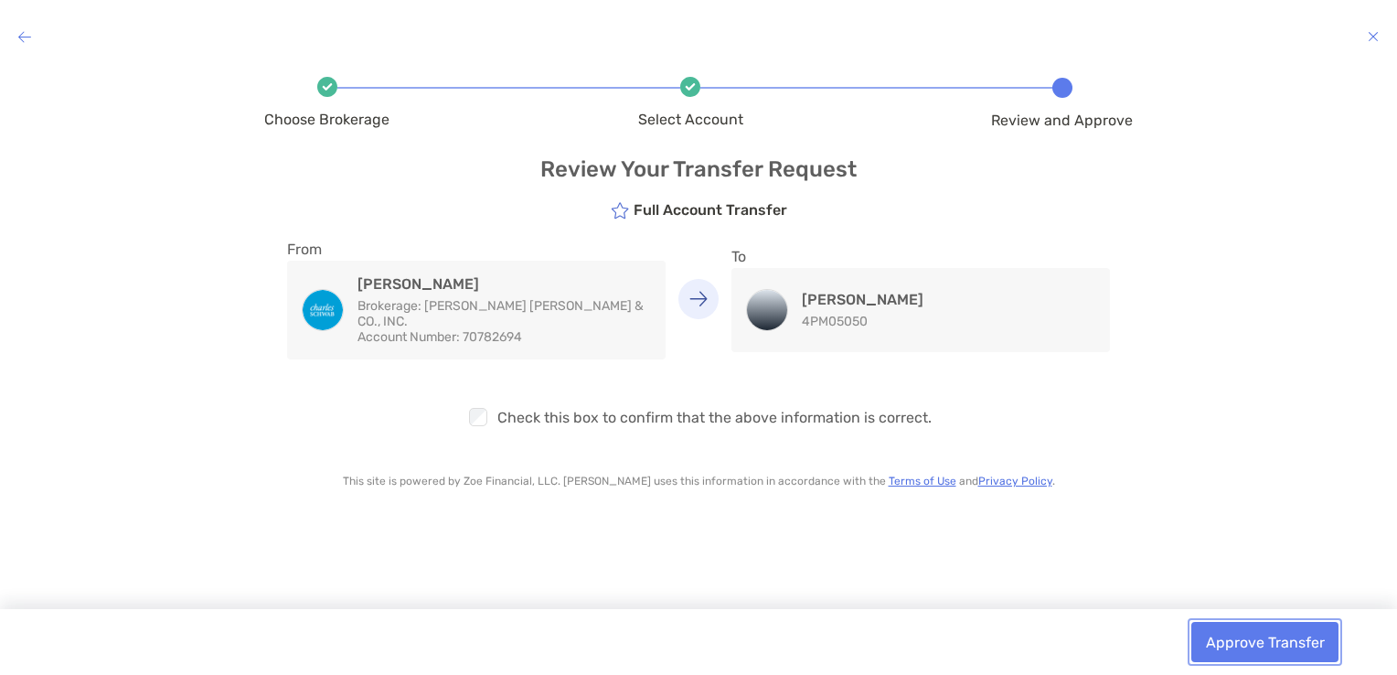
click at [1226, 638] on button "Approve Transfer" at bounding box center [1264, 642] width 147 height 40
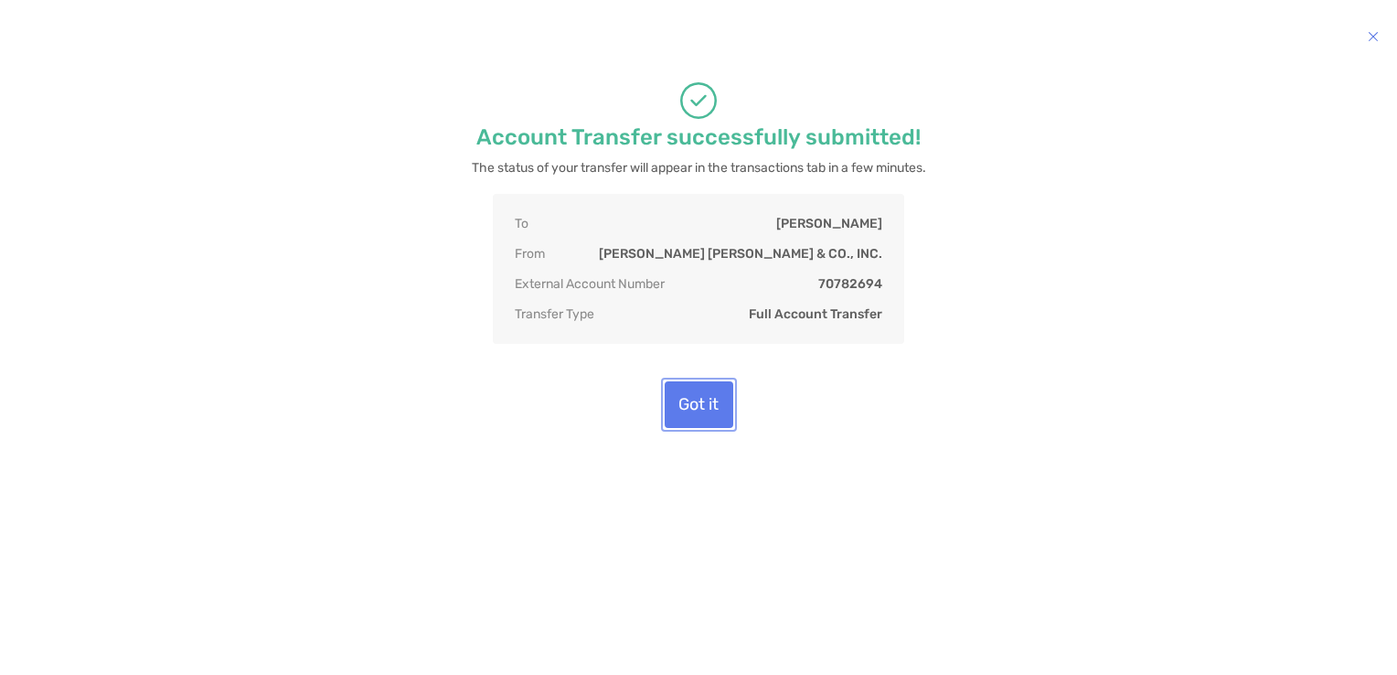
click at [703, 404] on button "Got it" at bounding box center [699, 404] width 69 height 47
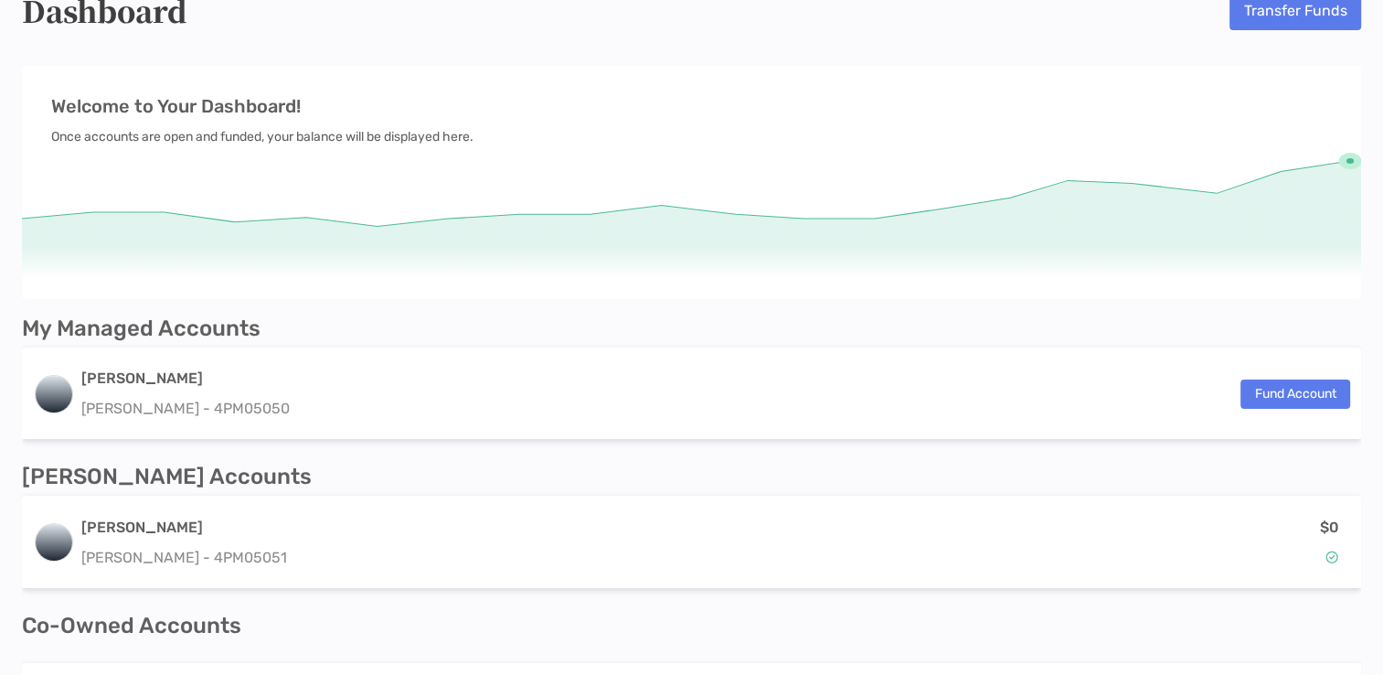
scroll to position [25, 0]
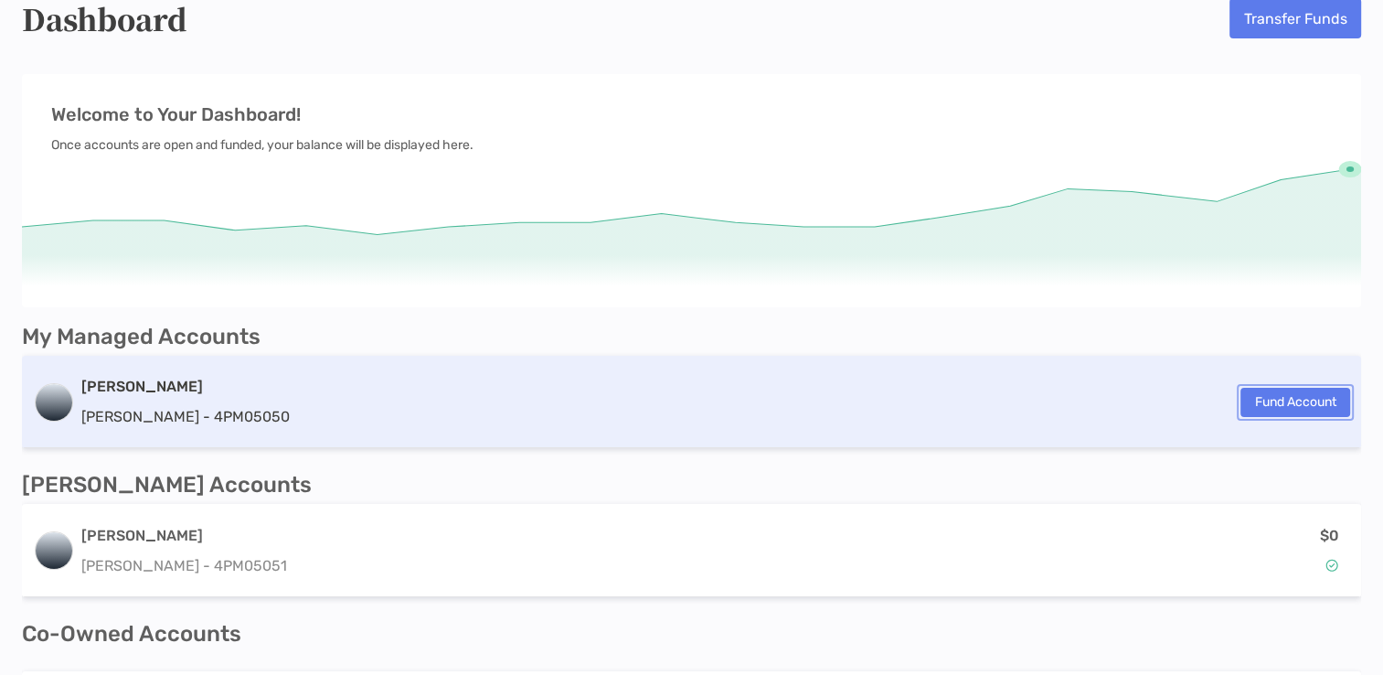
click at [1328, 401] on button "Fund Account" at bounding box center [1296, 402] width 110 height 29
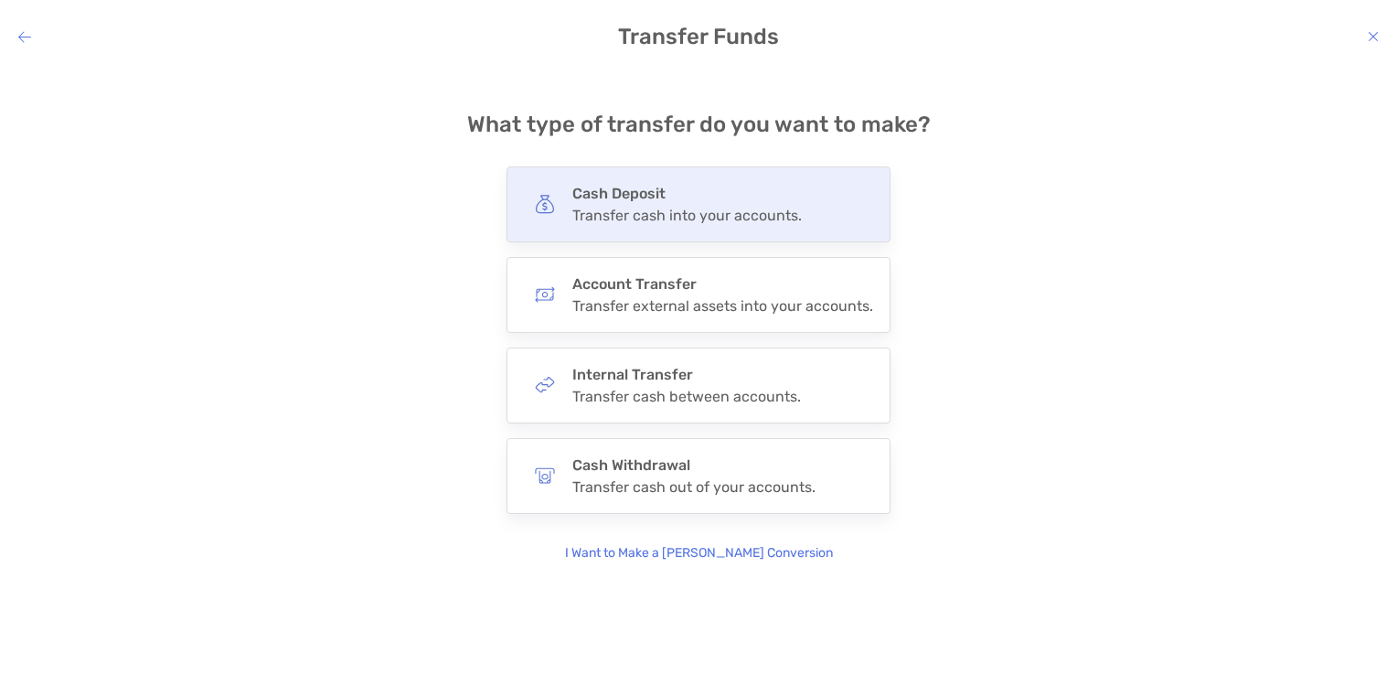
click at [813, 206] on div "Cash Deposit Transfer cash into your accounts." at bounding box center [699, 204] width 384 height 76
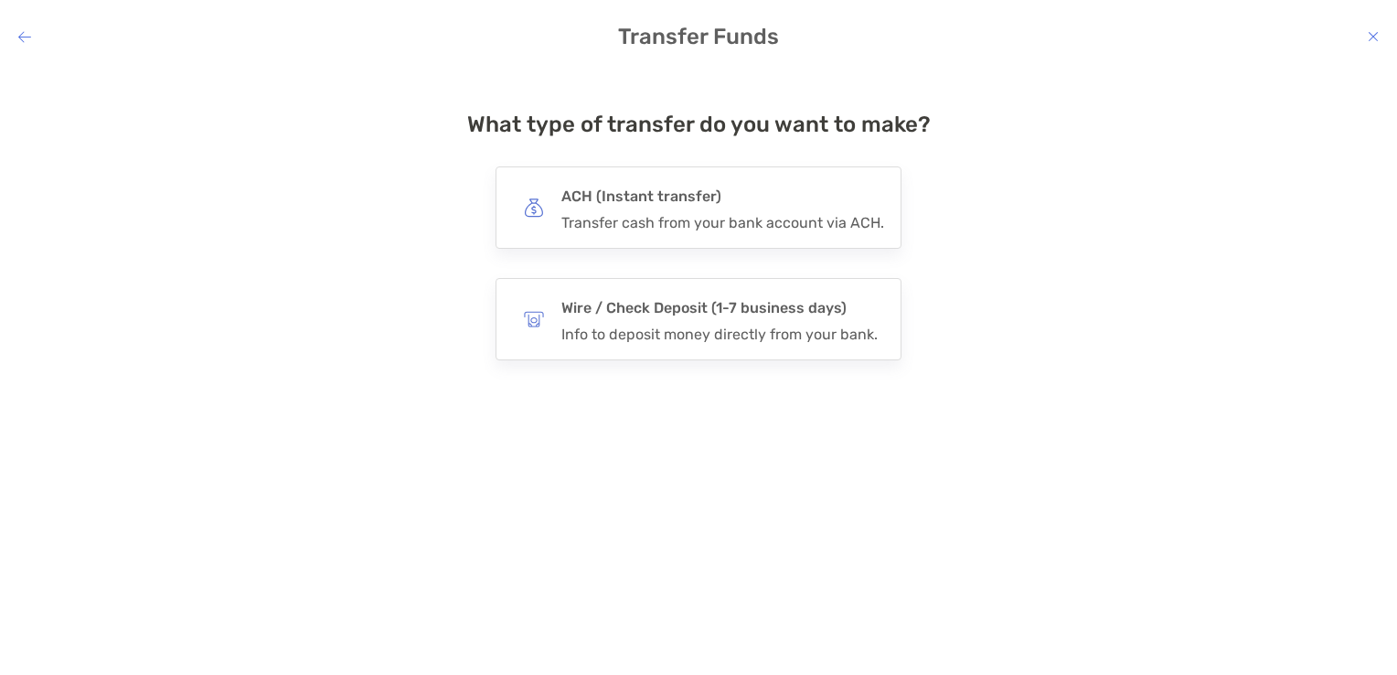
click at [813, 206] on h4 "ACH (Instant transfer)" at bounding box center [722, 197] width 323 height 26
click at [0, 0] on input "***" at bounding box center [0, 0] width 0 height 0
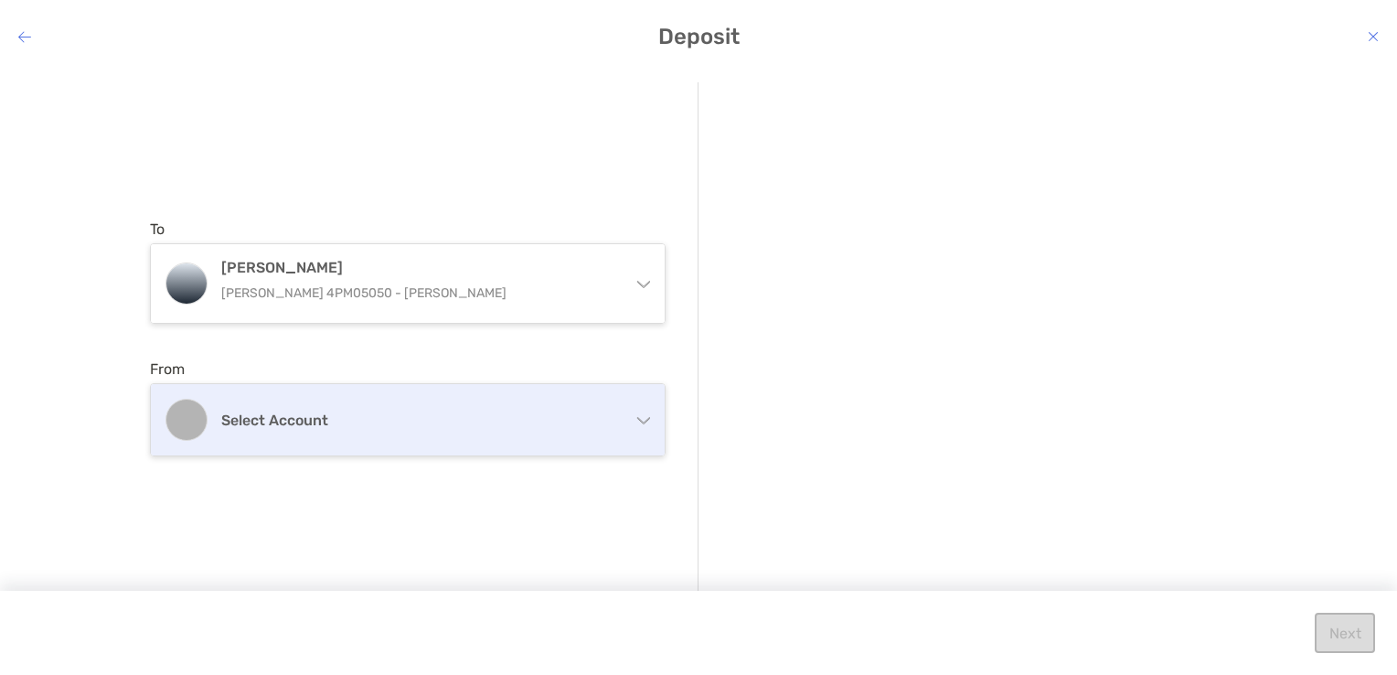
click at [300, 422] on h4 "Select account" at bounding box center [418, 419] width 395 height 17
click at [315, 401] on div "Select account" at bounding box center [408, 419] width 514 height 71
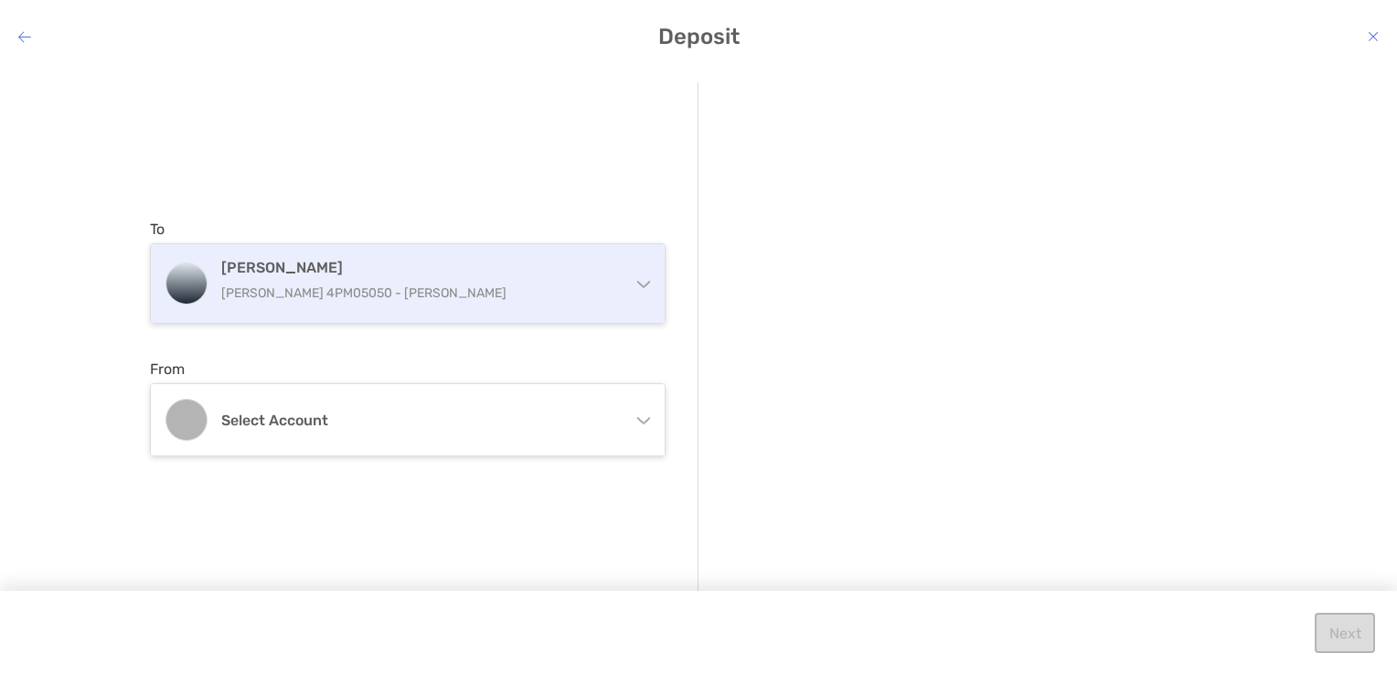
click at [422, 293] on p "[PERSON_NAME] 4PM05050 - [PERSON_NAME]" at bounding box center [418, 293] width 395 height 23
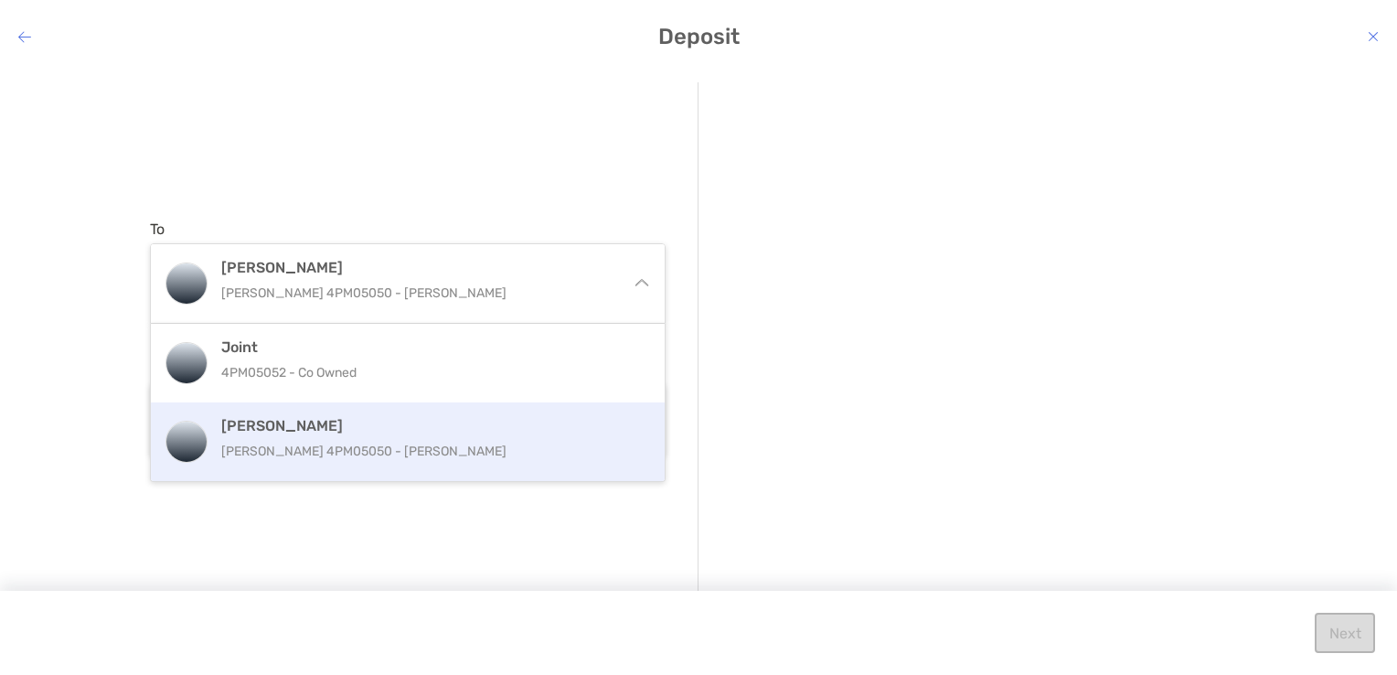
click at [340, 449] on p "[PERSON_NAME] 4PM05050 - [PERSON_NAME]" at bounding box center [427, 451] width 412 height 23
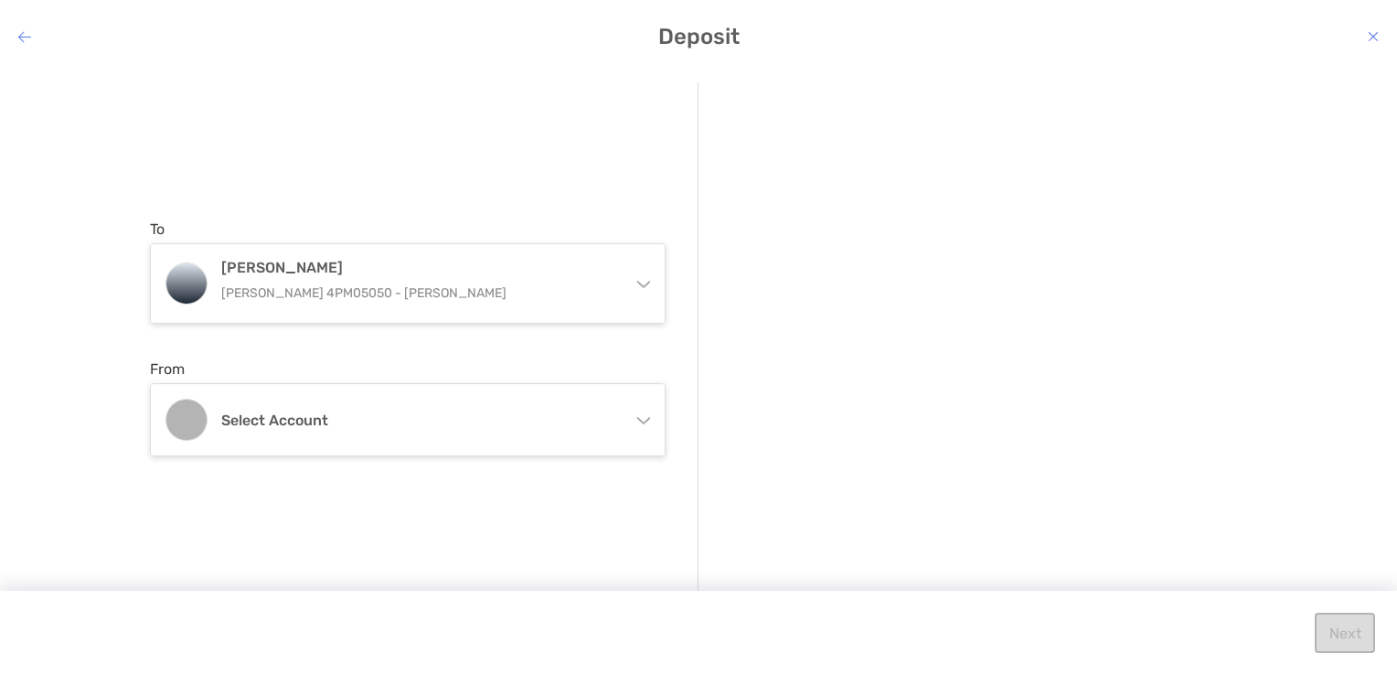
click at [340, 449] on div "Select account" at bounding box center [408, 419] width 514 height 71
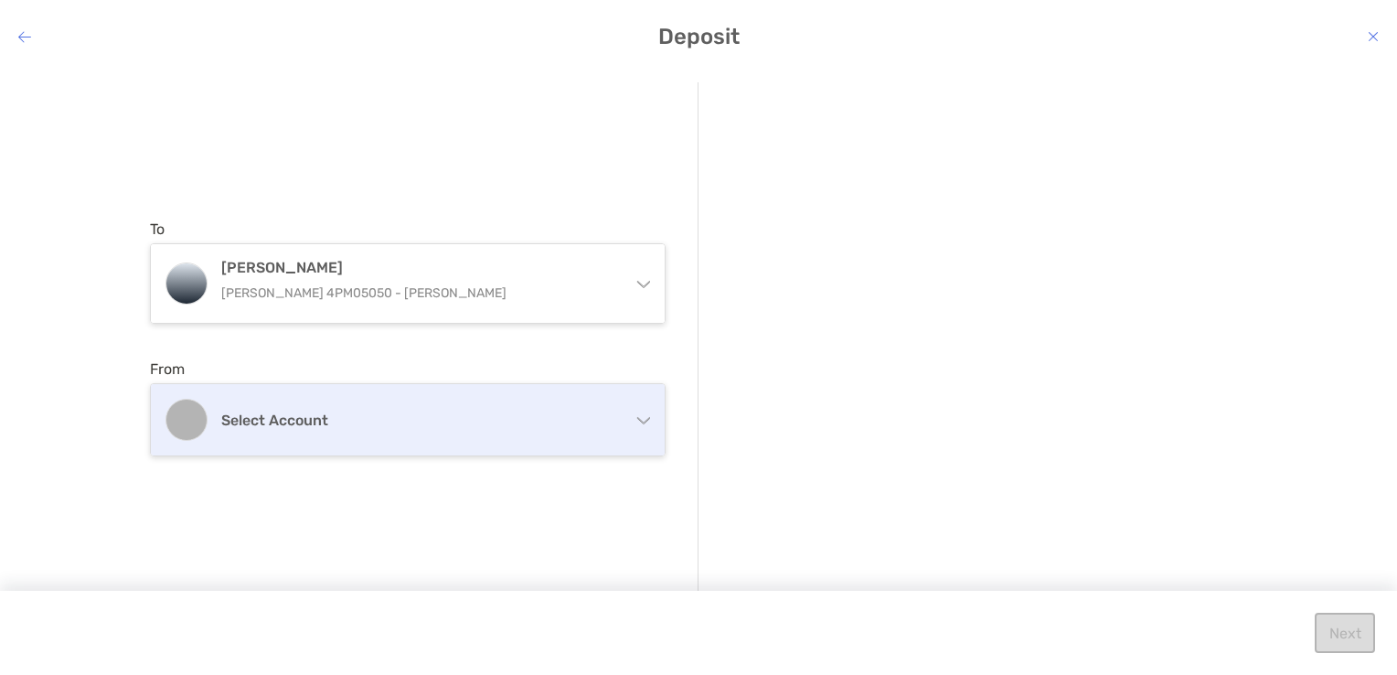
click at [386, 426] on h4 "Select account" at bounding box center [418, 419] width 395 height 17
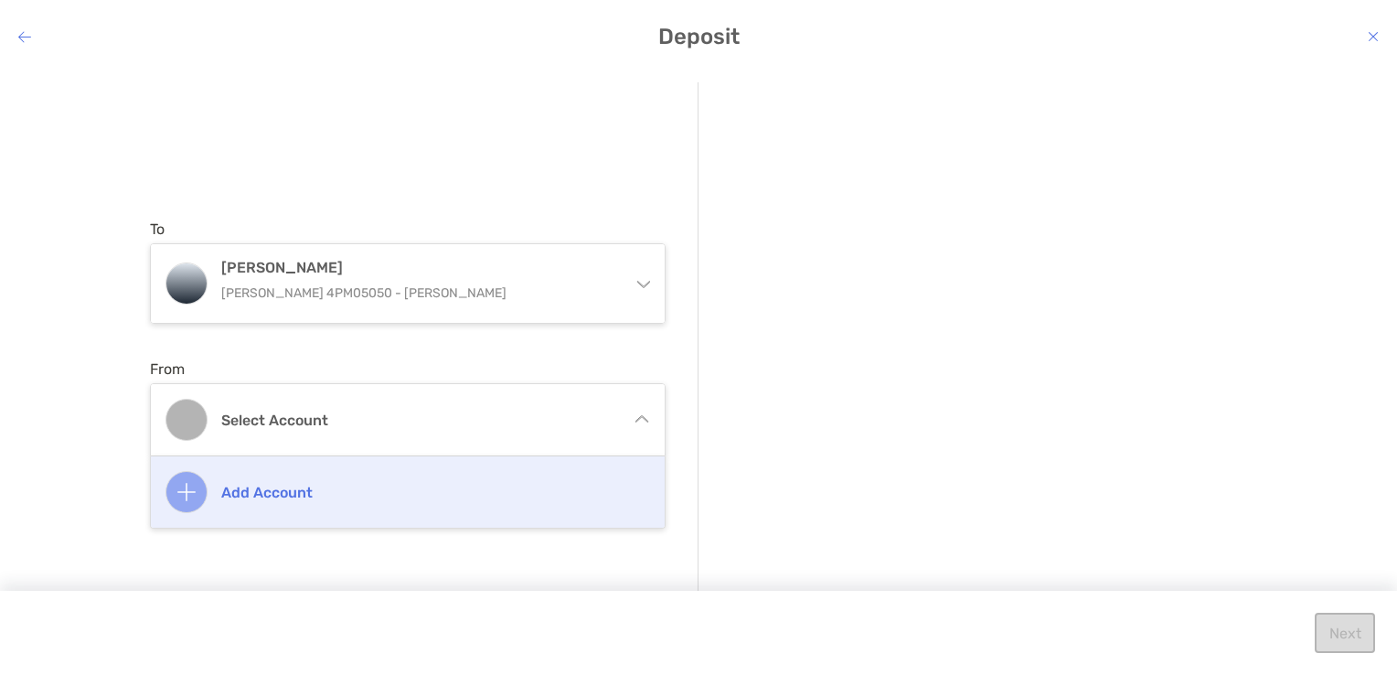
click at [316, 472] on div "Add account" at bounding box center [408, 491] width 514 height 71
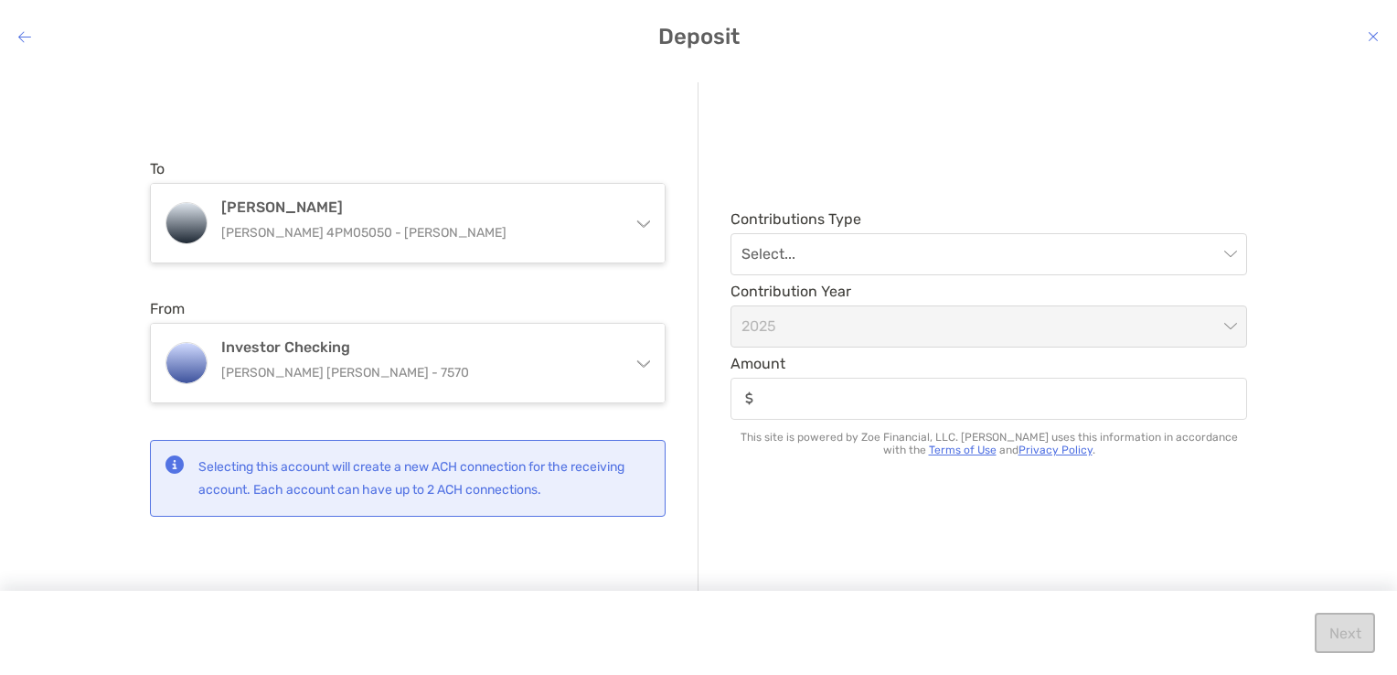
click at [558, 320] on div "From Investor Checking [PERSON_NAME] [PERSON_NAME] - 7570 Add account" at bounding box center [408, 351] width 516 height 103
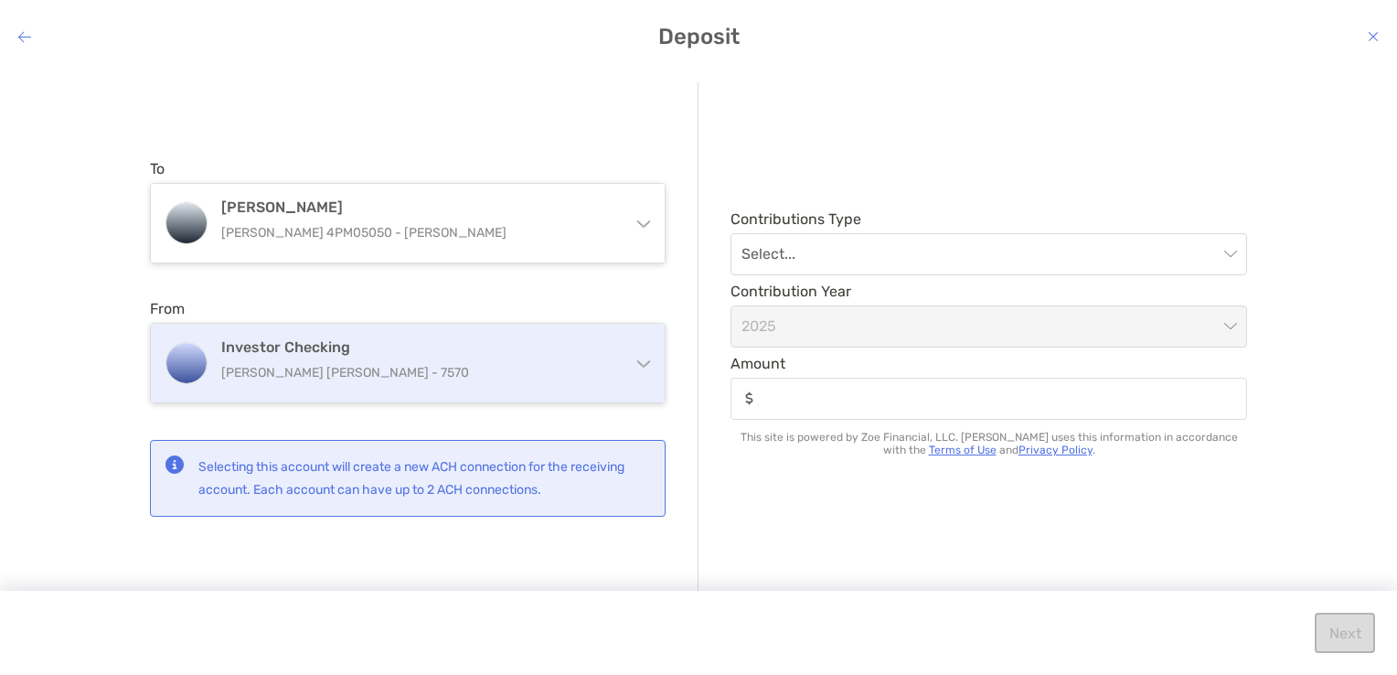
click at [550, 336] on div "Investor Checking [PERSON_NAME] [PERSON_NAME] - 7570" at bounding box center [408, 363] width 514 height 79
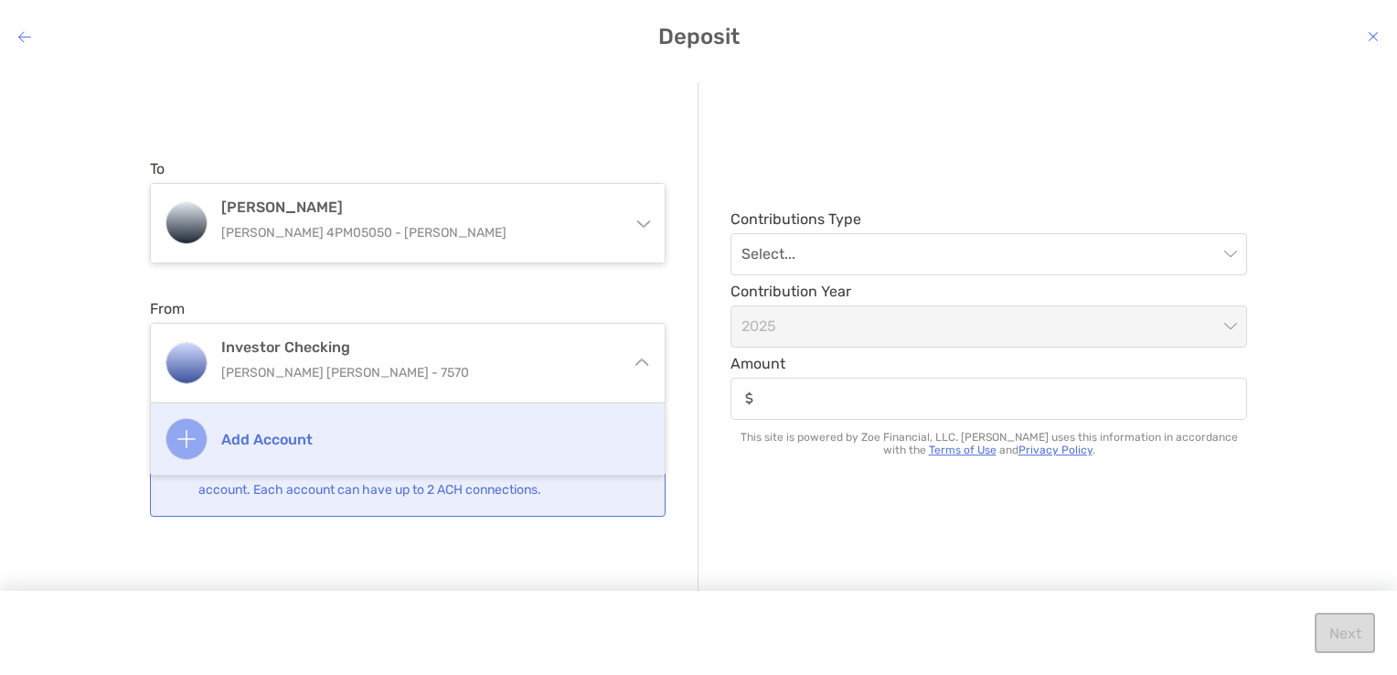
click at [293, 432] on h4 "Add account" at bounding box center [427, 439] width 412 height 17
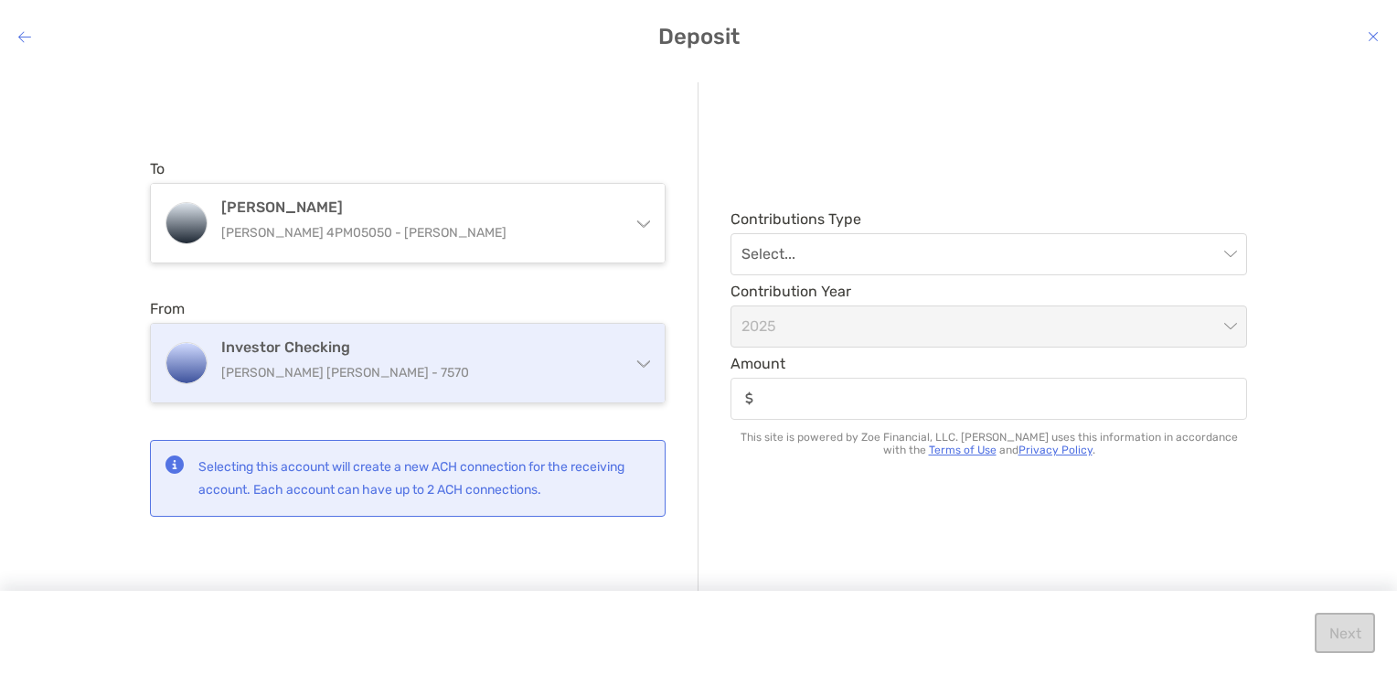
click at [621, 369] on div "Investor Checking [PERSON_NAME] [PERSON_NAME] - 7570" at bounding box center [408, 363] width 514 height 79
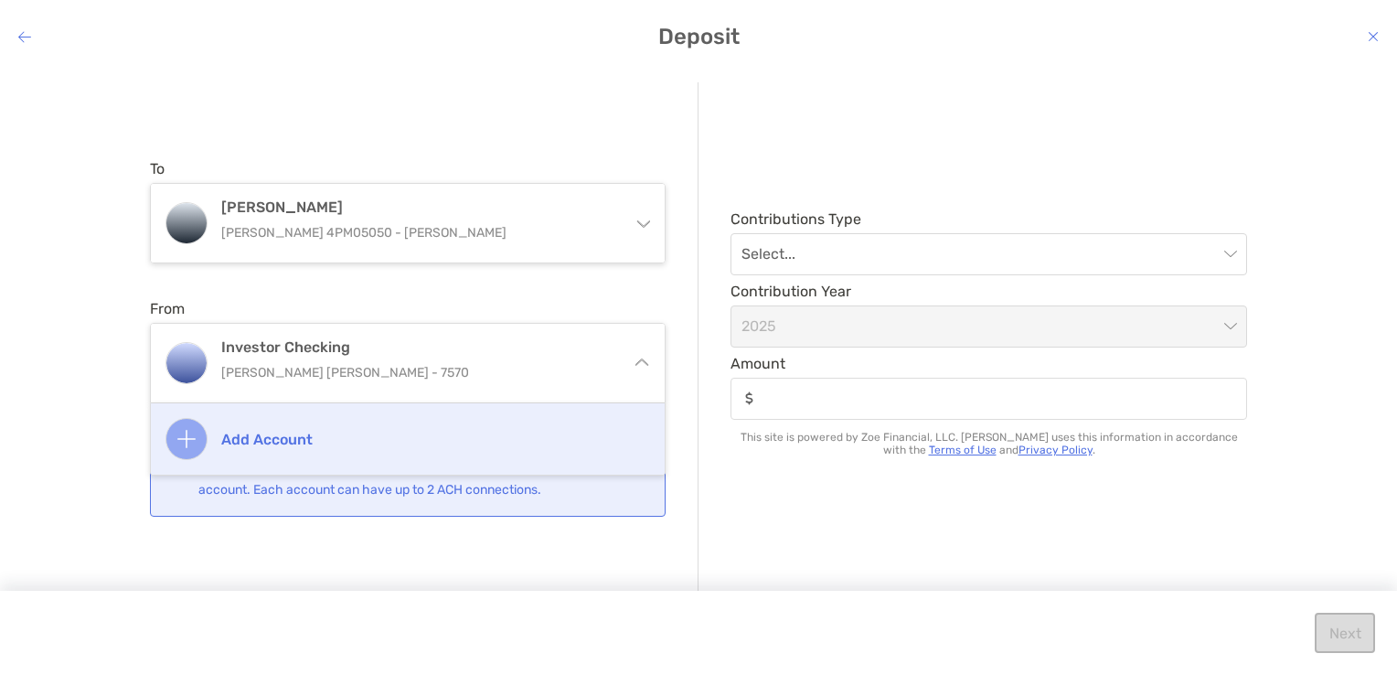
click at [496, 431] on h4 "Add account" at bounding box center [427, 439] width 412 height 17
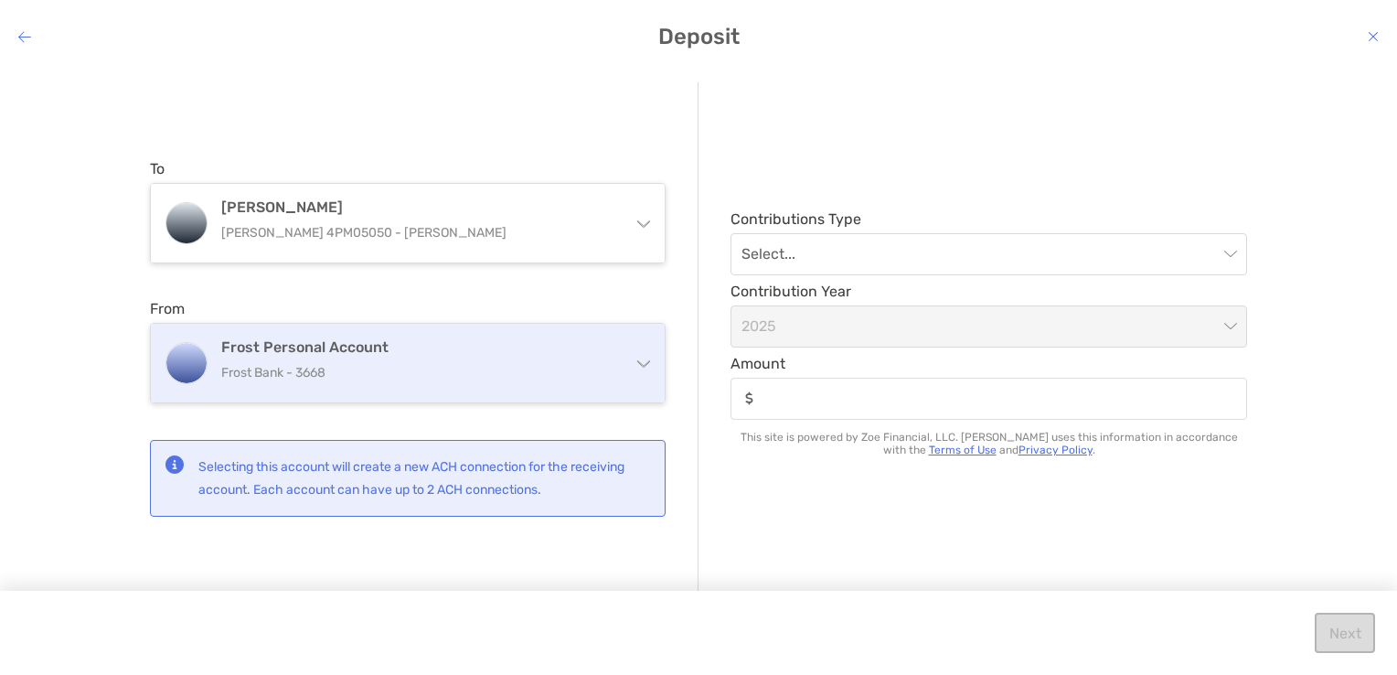
click at [649, 386] on div "Frost Personal Account Frost Bank - 3668" at bounding box center [408, 363] width 514 height 79
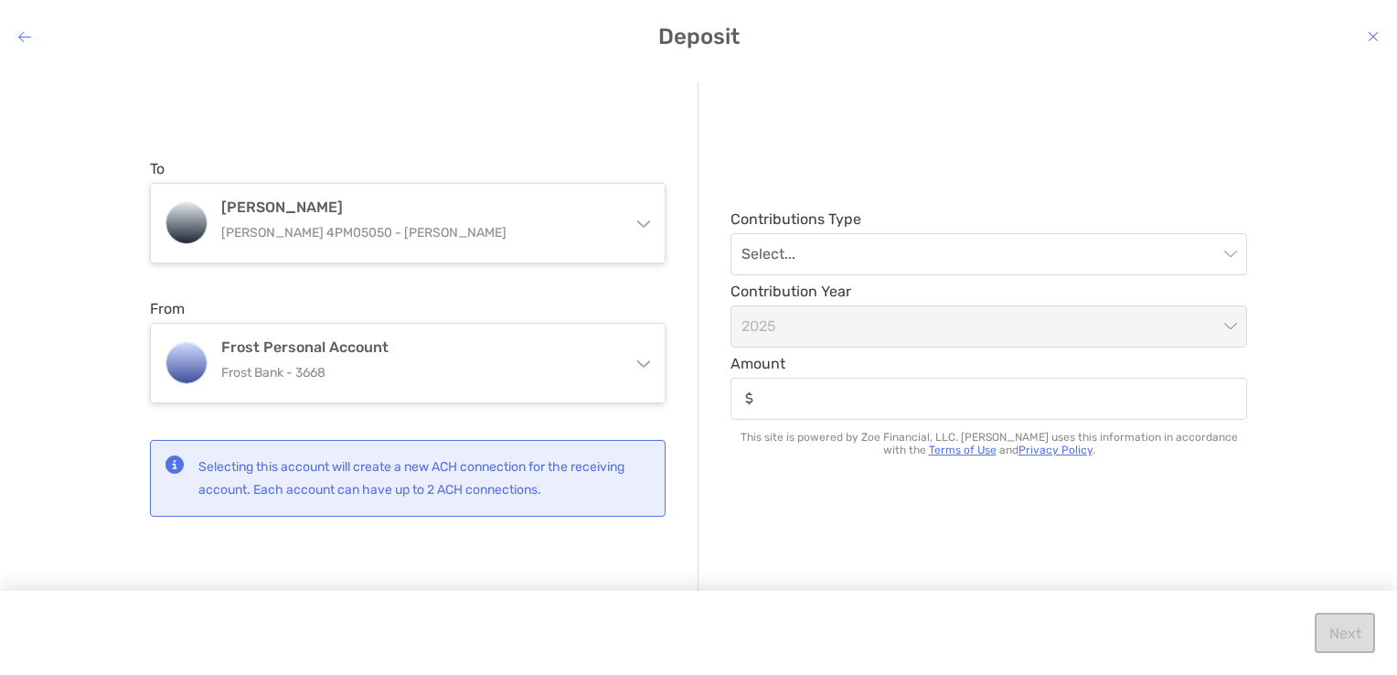
click at [723, 534] on div "Contributions Type Select... Contribution Year [DATE] Amount This site is power…" at bounding box center [973, 338] width 549 height 512
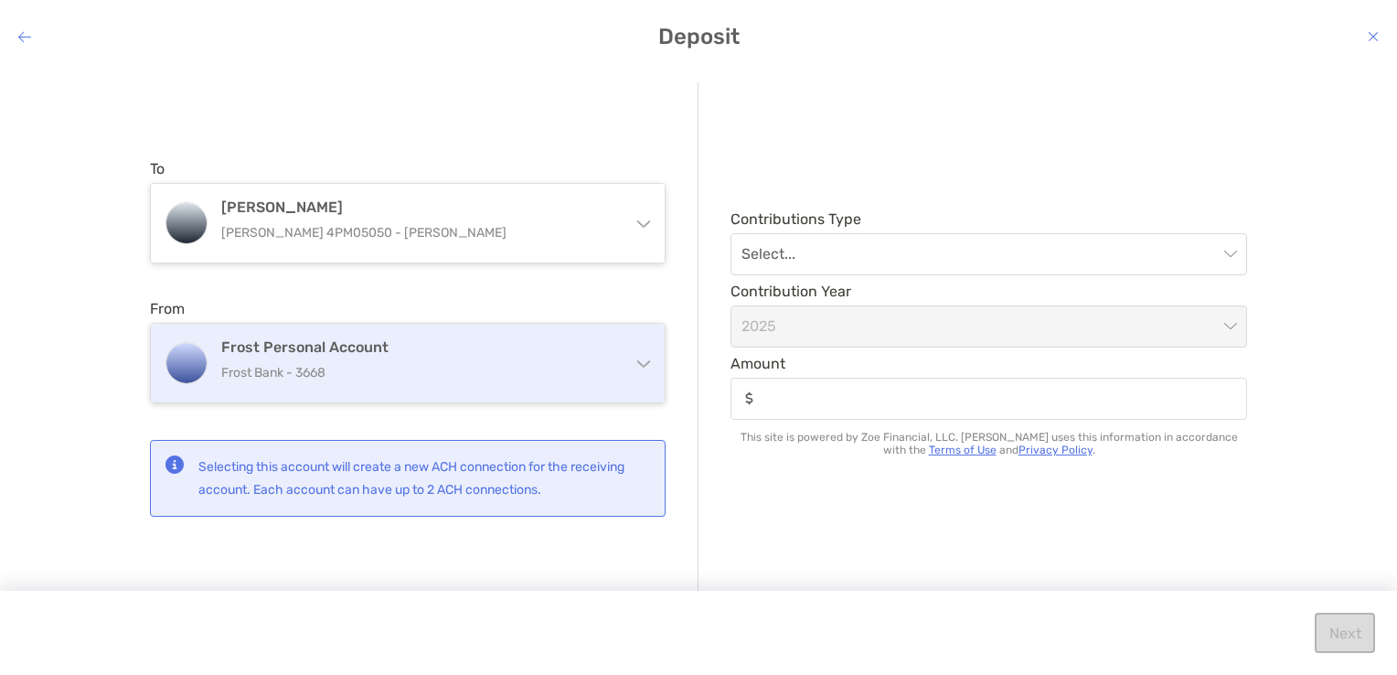
click at [521, 353] on h4 "Frost Personal Account" at bounding box center [418, 346] width 395 height 17
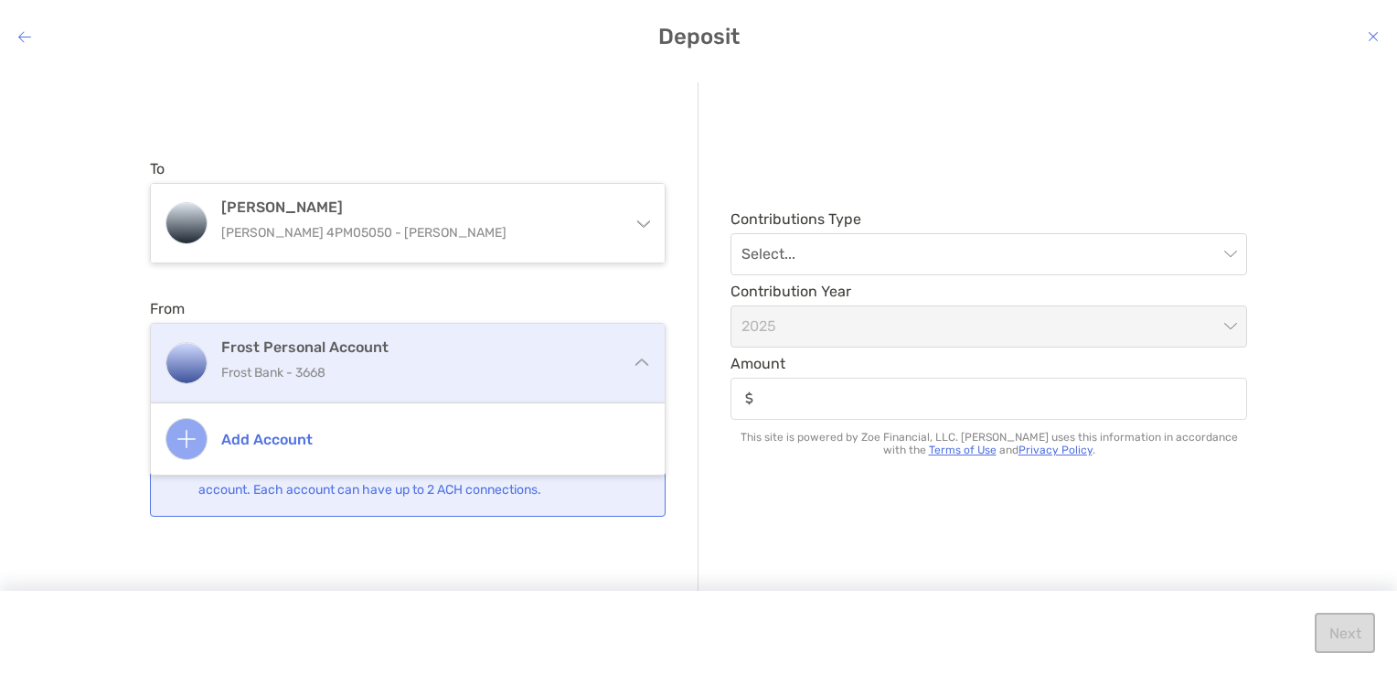
click at [521, 353] on h4 "Frost Personal Account" at bounding box center [418, 346] width 395 height 17
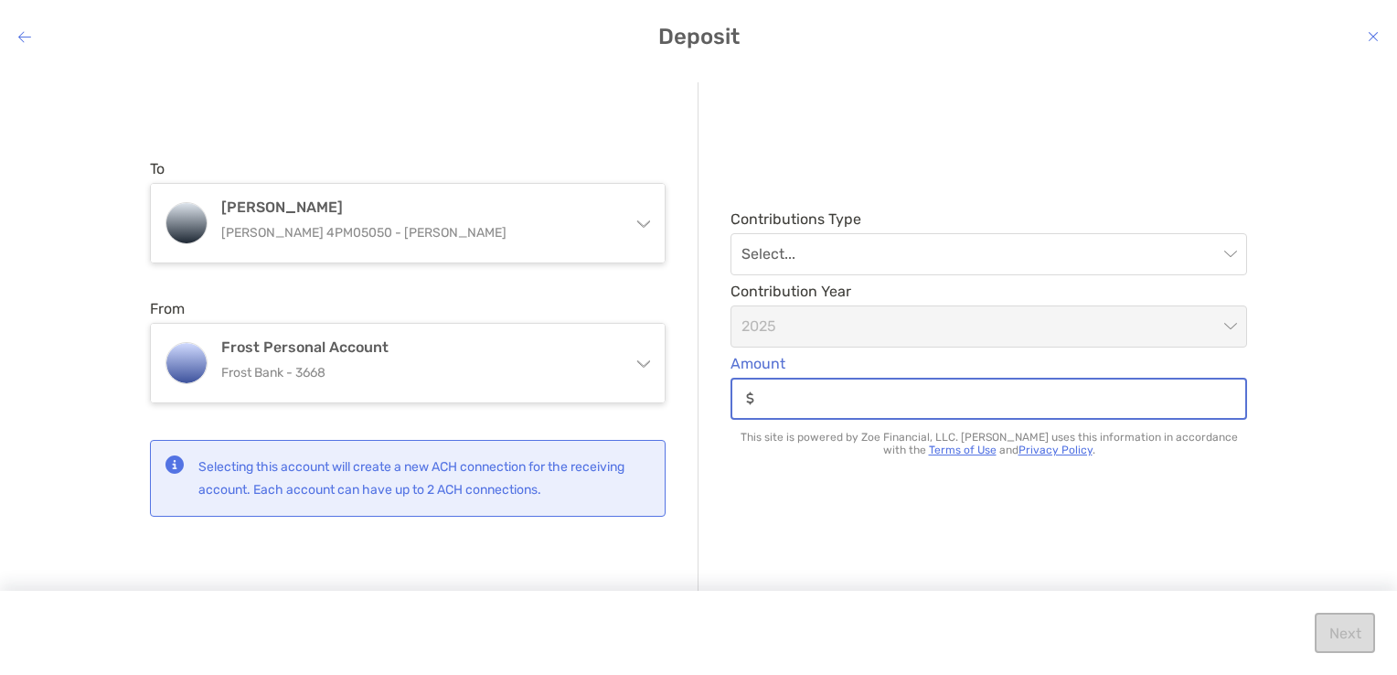
click at [823, 398] on input "Amount" at bounding box center [1004, 398] width 484 height 16
type input "**"
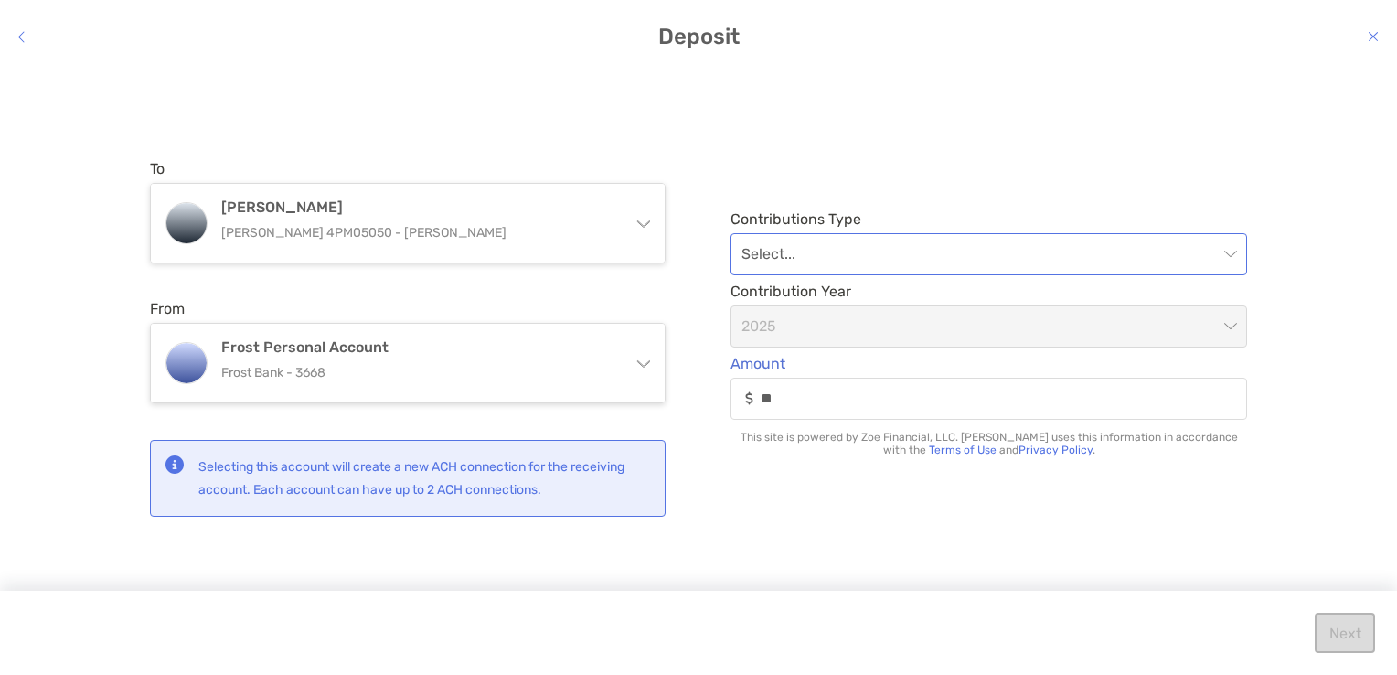
click at [909, 255] on input "modal" at bounding box center [979, 254] width 476 height 40
click at [1095, 187] on div "Contributions Type Select... Contribution Year [DATE] Amount ** This site is po…" at bounding box center [973, 338] width 549 height 512
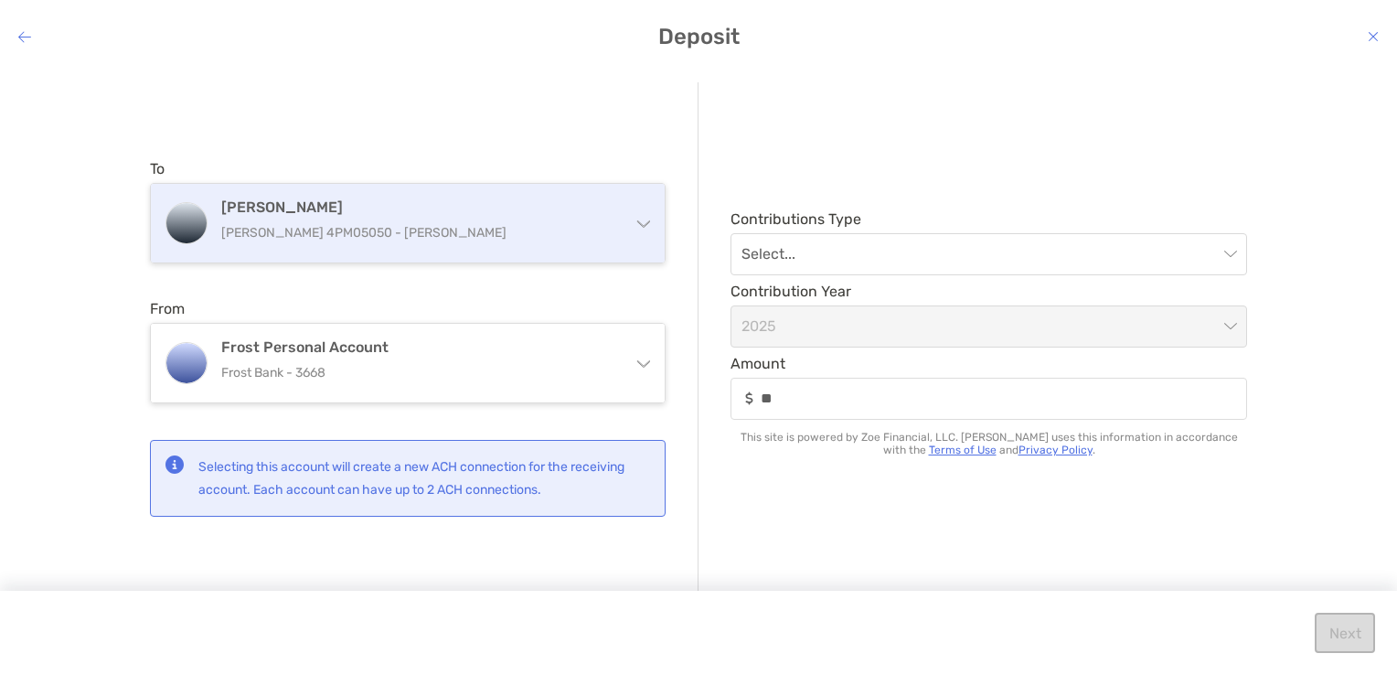
click at [656, 237] on div "[PERSON_NAME] [PERSON_NAME] 4PM05050 - [PERSON_NAME]" at bounding box center [408, 223] width 514 height 79
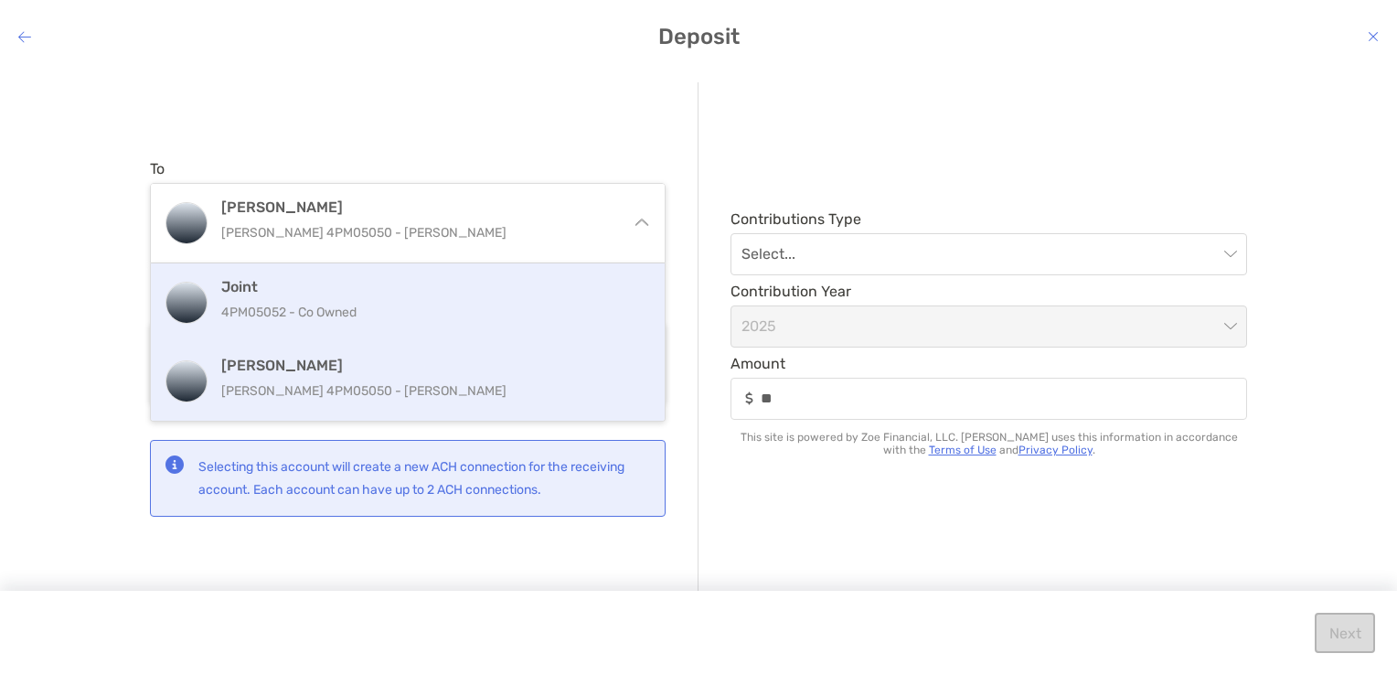
click at [553, 281] on h4 "Joint" at bounding box center [427, 286] width 412 height 17
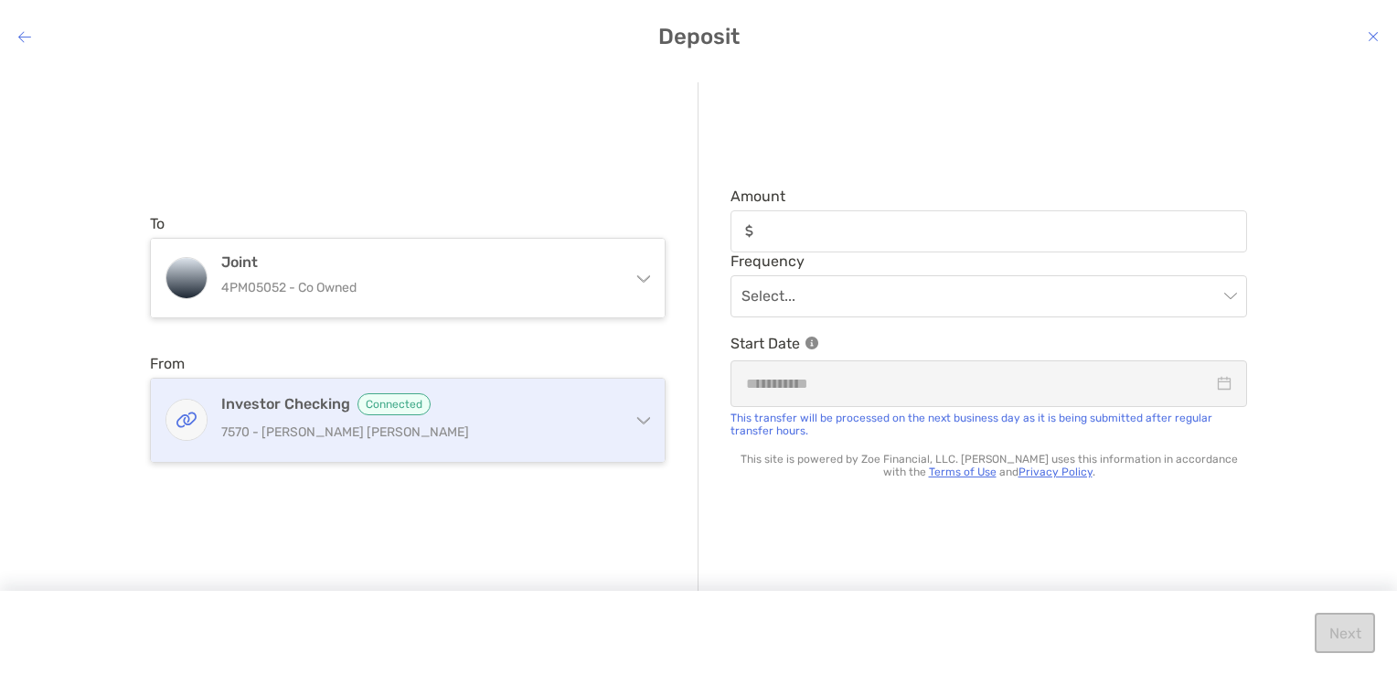
click at [598, 406] on h4 "Investor Checking Connected" at bounding box center [418, 404] width 395 height 22
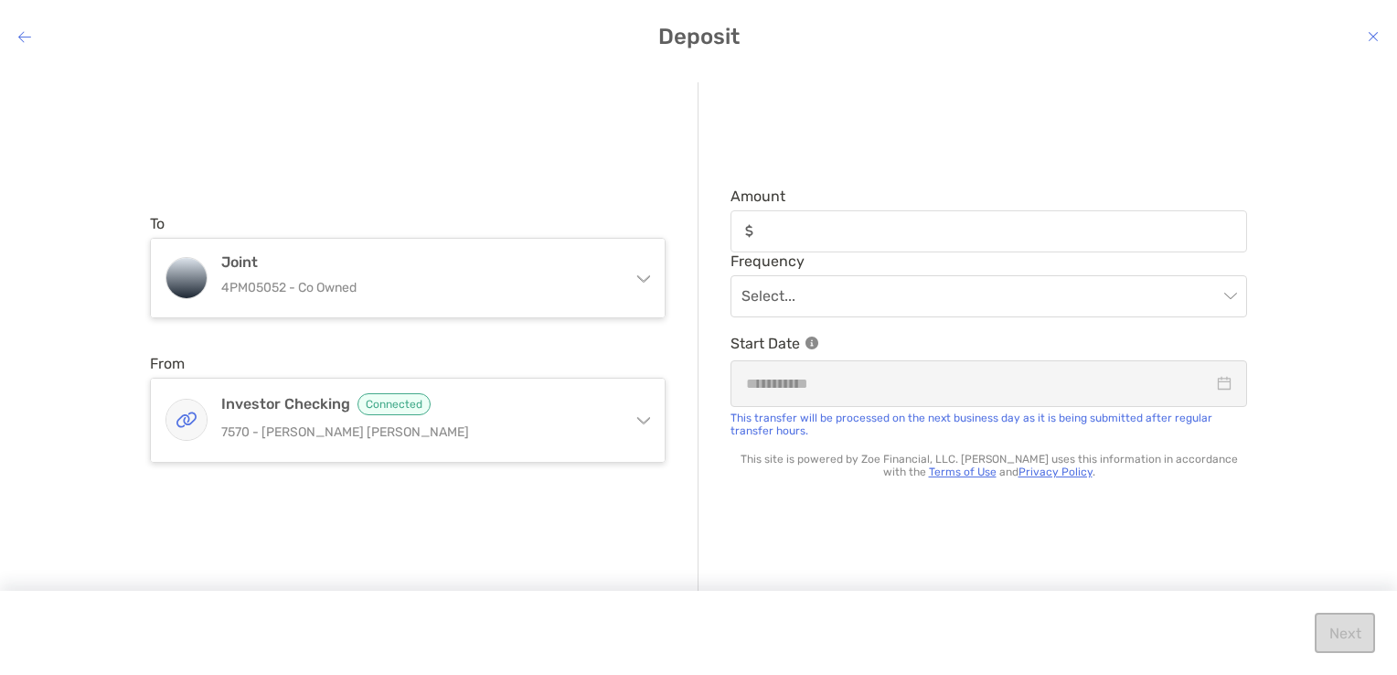
click at [560, 346] on div "To Joint 4PM05052 - Co Owned Joint 4PM05052 - Co Owned [PERSON_NAME] [PERSON_NA…" at bounding box center [424, 338] width 549 height 512
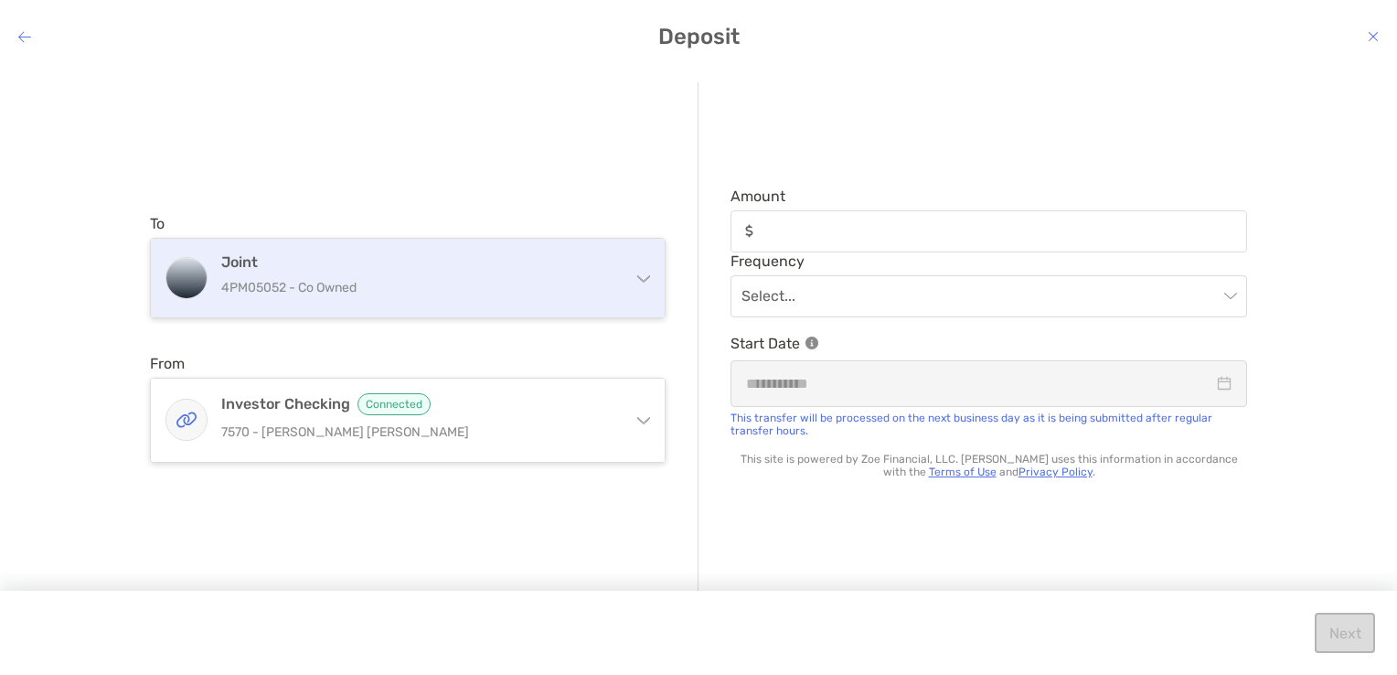
click at [597, 254] on h4 "Joint" at bounding box center [418, 261] width 395 height 17
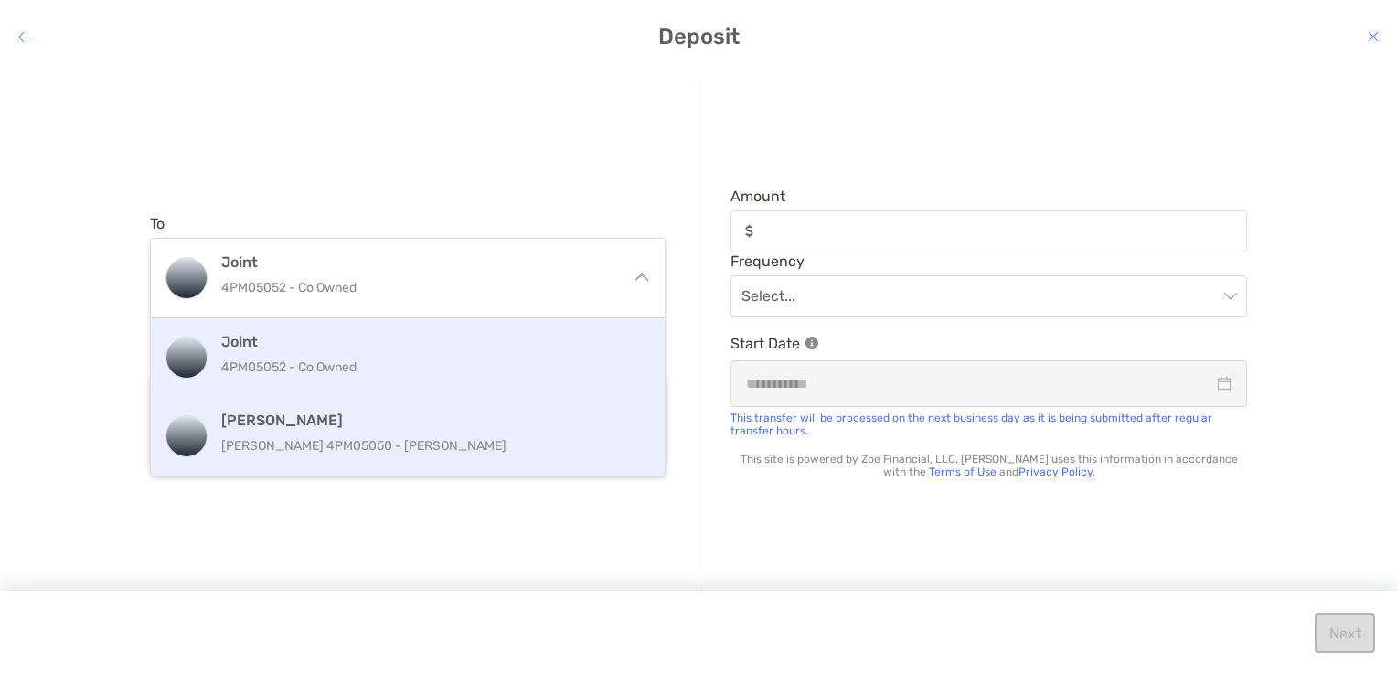
click at [393, 419] on h4 "[PERSON_NAME]" at bounding box center [427, 419] width 412 height 17
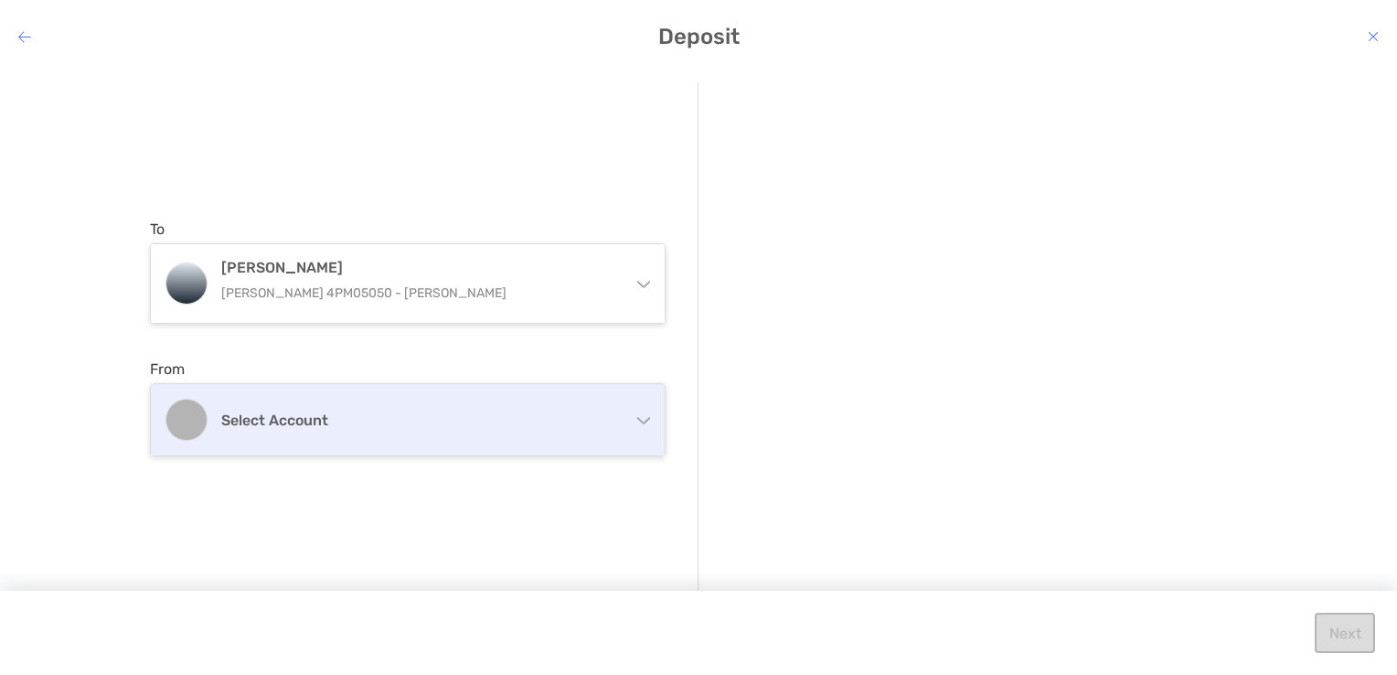
click at [547, 419] on h4 "Select account" at bounding box center [418, 419] width 395 height 17
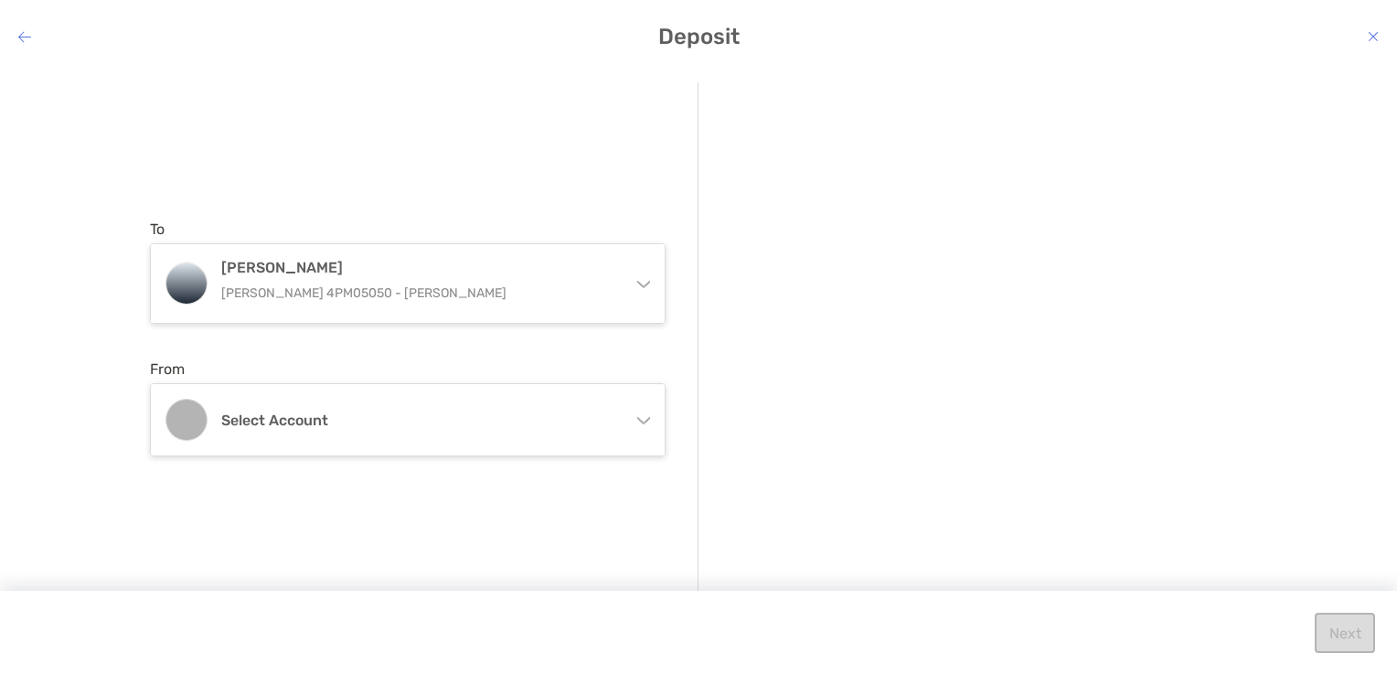
click at [503, 342] on div "To [PERSON_NAME] [PERSON_NAME] 4PM05050 - [PERSON_NAME] Joint 4PM05052 - Co Own…" at bounding box center [424, 338] width 549 height 512
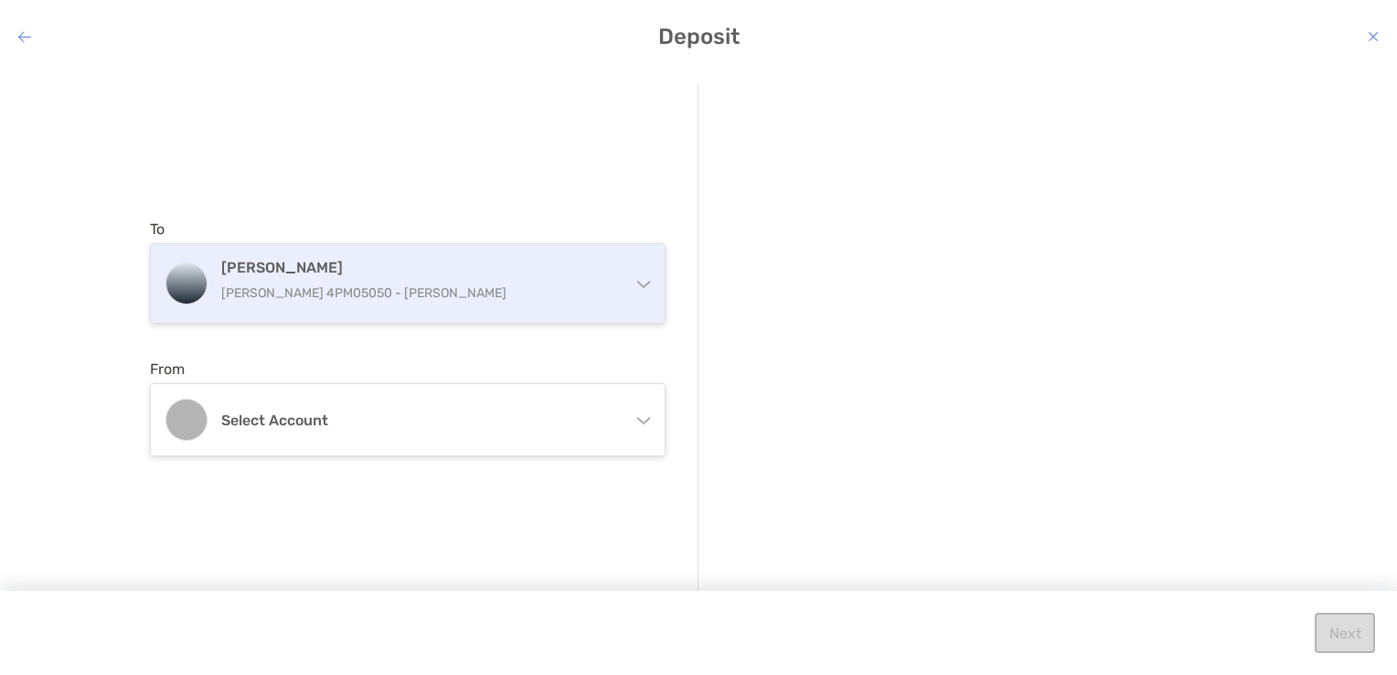
click at [603, 286] on p "[PERSON_NAME] 4PM05050 - [PERSON_NAME]" at bounding box center [418, 293] width 395 height 23
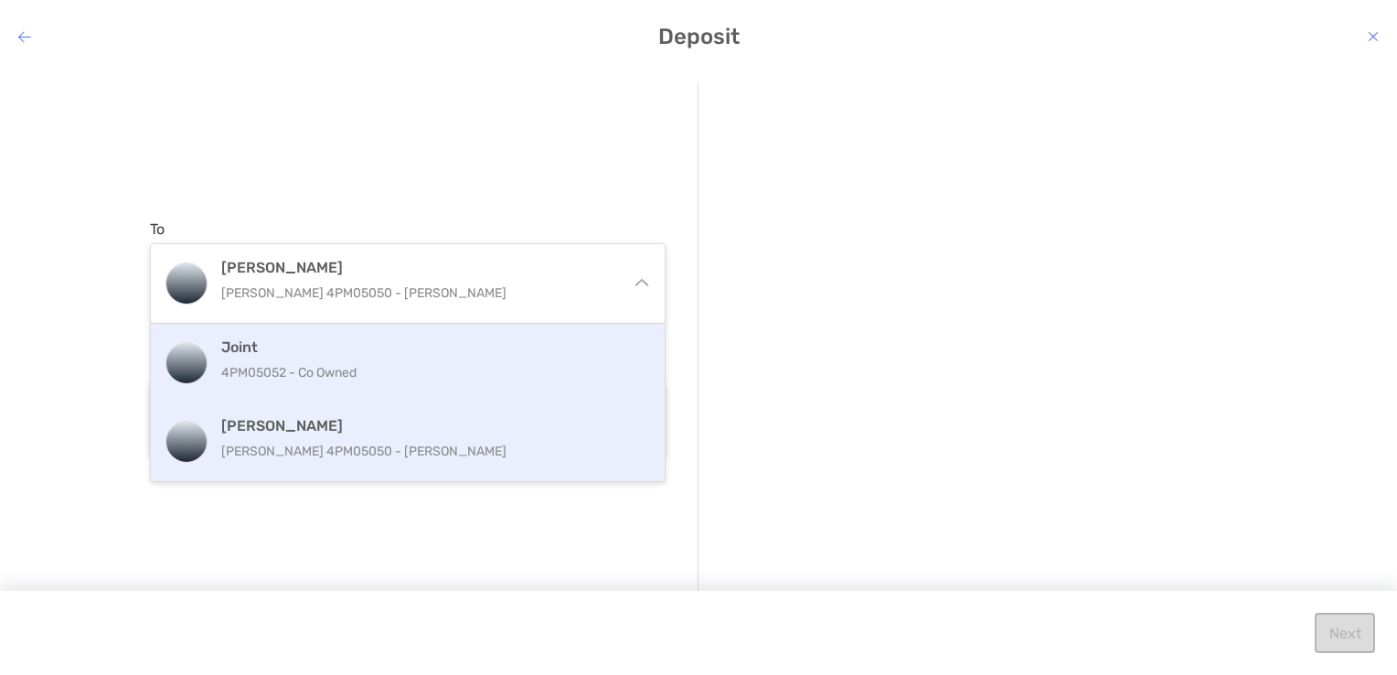
click at [490, 348] on h4 "Joint" at bounding box center [427, 346] width 412 height 17
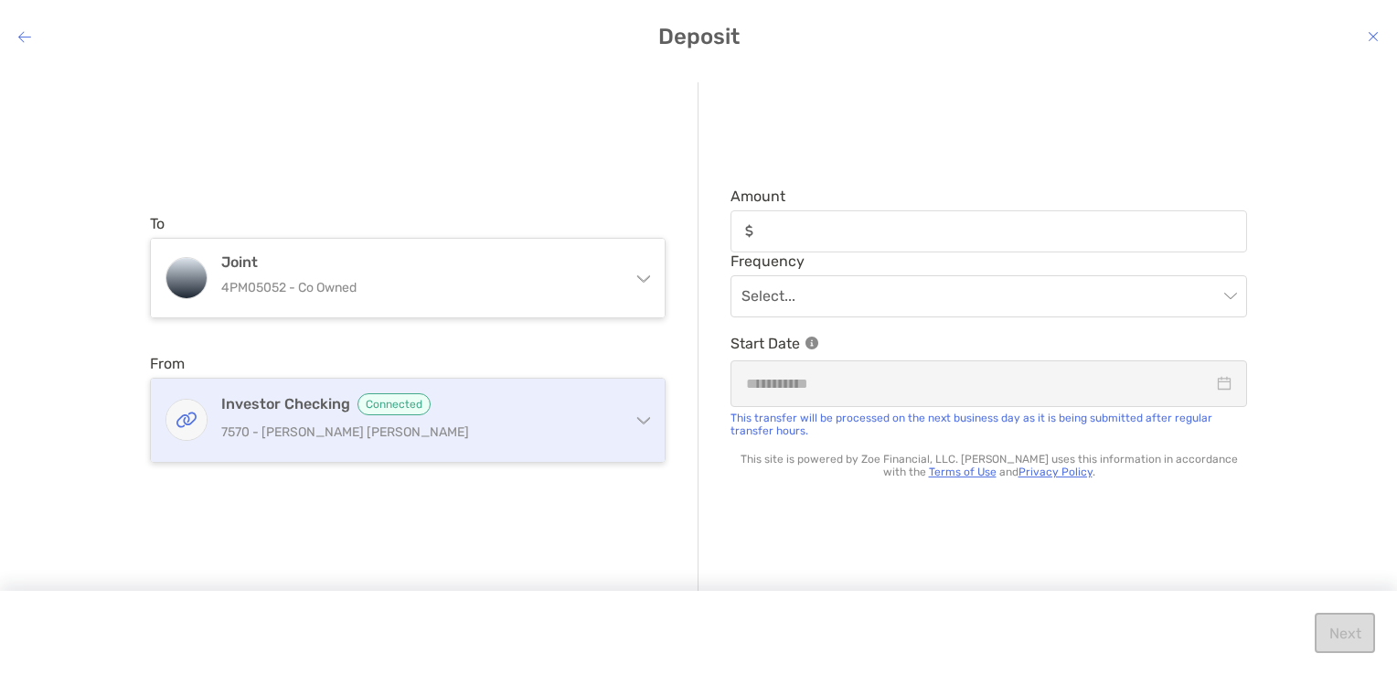
click at [595, 395] on h4 "Investor Checking Connected" at bounding box center [418, 404] width 395 height 22
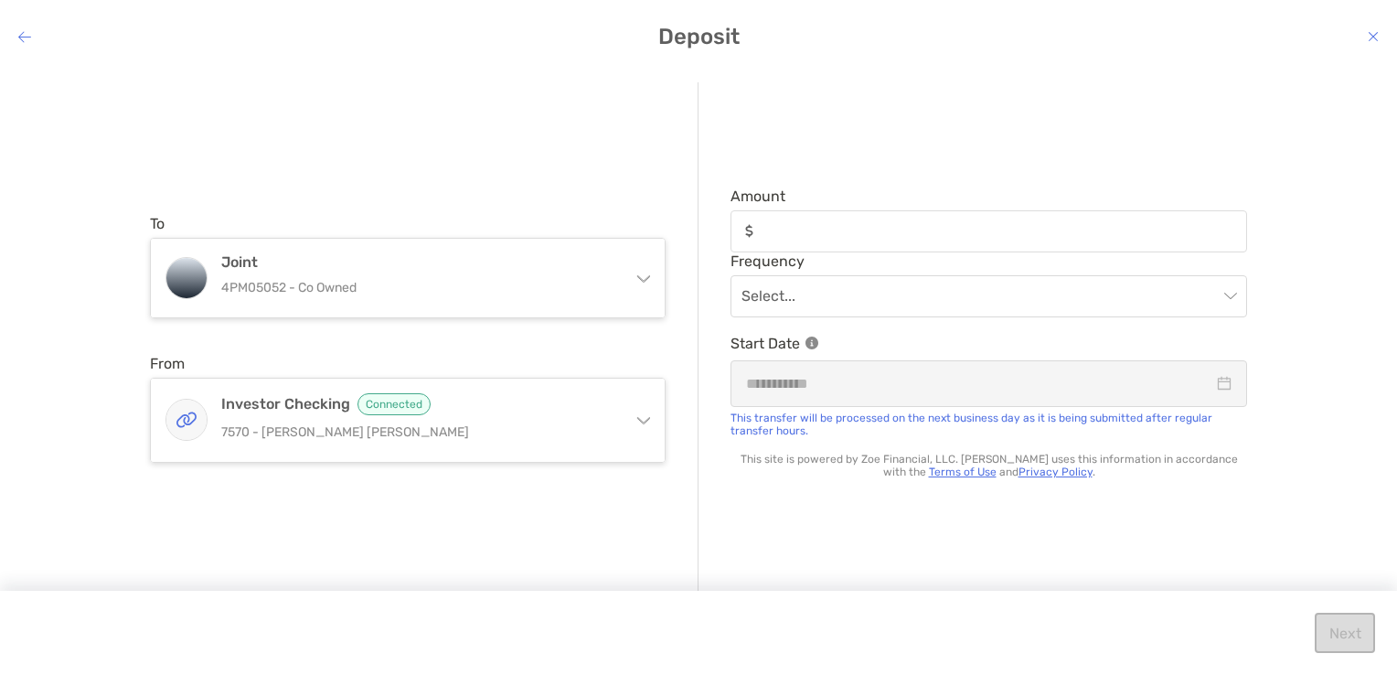
click at [722, 512] on div "Amount Frequency Select... Start Date This transfer will be processed on the ne…" at bounding box center [973, 338] width 549 height 512
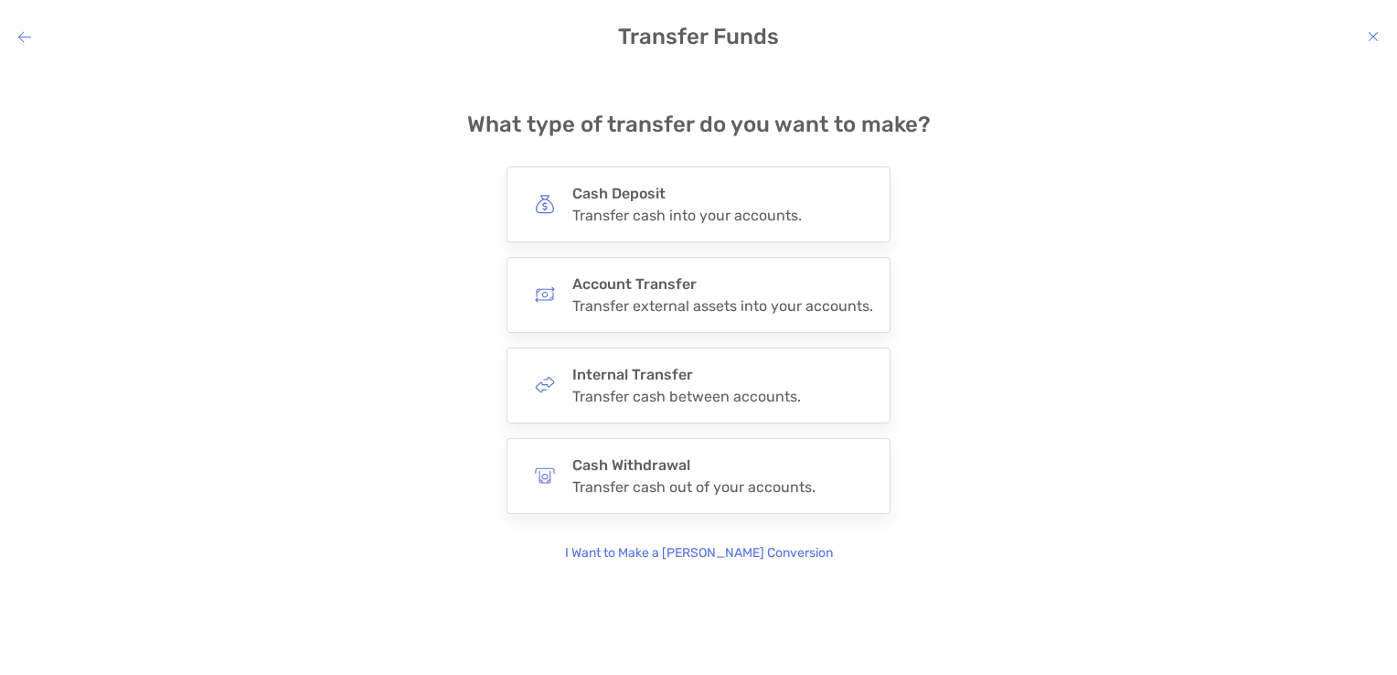
click at [1371, 30] on icon "modal" at bounding box center [1373, 36] width 11 height 15
click at [1372, 38] on icon "modal" at bounding box center [1373, 36] width 11 height 15
click at [1373, 32] on icon "modal" at bounding box center [1373, 36] width 11 height 15
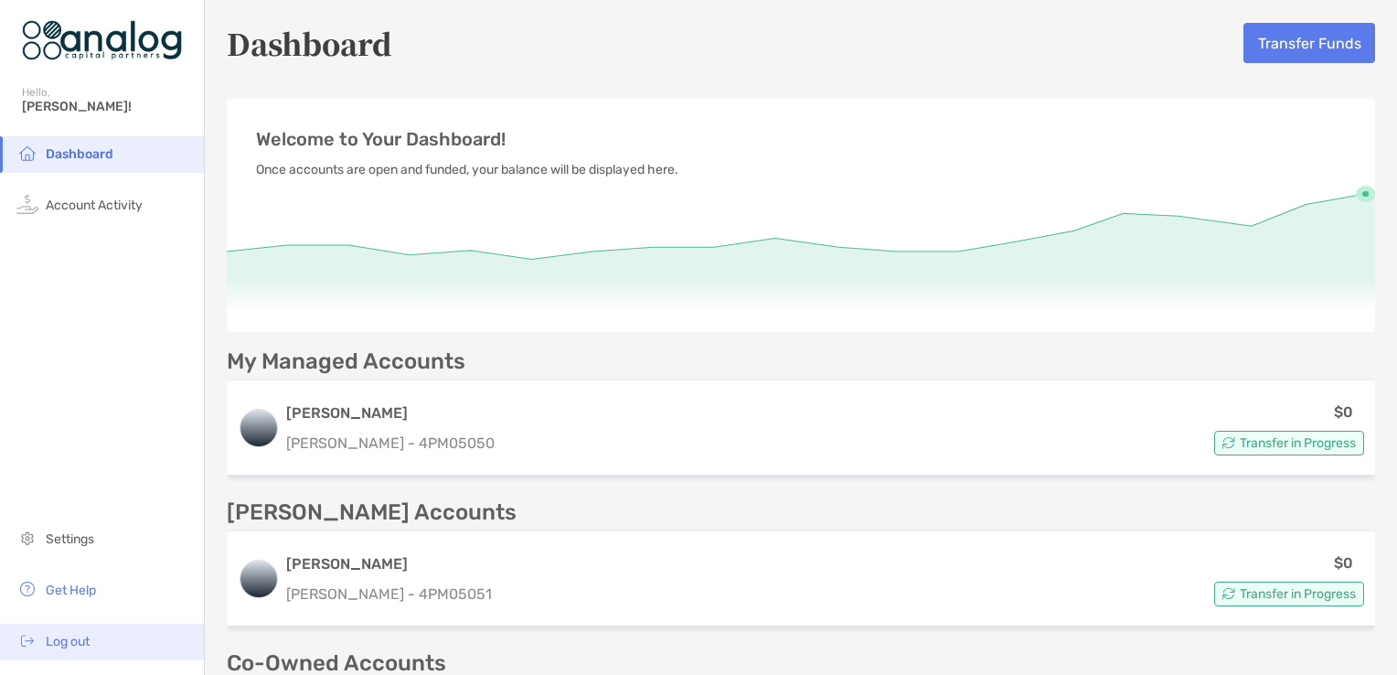
click at [79, 645] on span "Log out" at bounding box center [68, 642] width 44 height 16
